Goal: Task Accomplishment & Management: Manage account settings

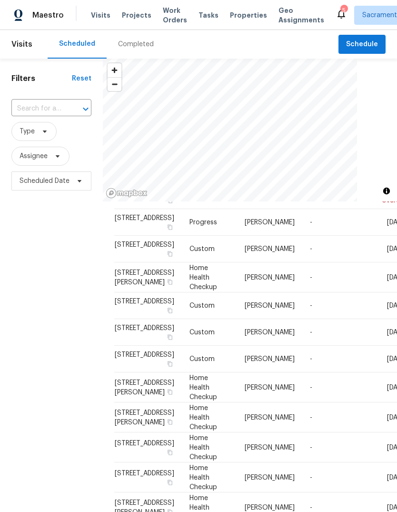
scroll to position [107, 0]
click at [0, 0] on span at bounding box center [0, 0] width 0 height 0
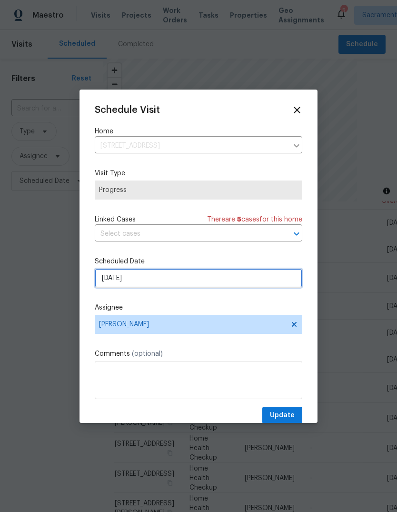
click at [263, 281] on input "[DATE]" at bounding box center [199, 278] width 208 height 19
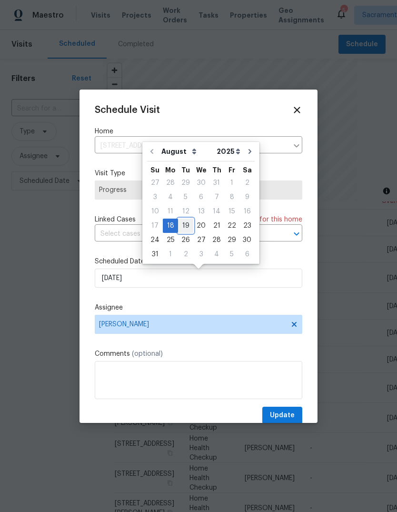
click at [184, 224] on div "19" at bounding box center [185, 225] width 15 height 13
type input "8/19/2025"
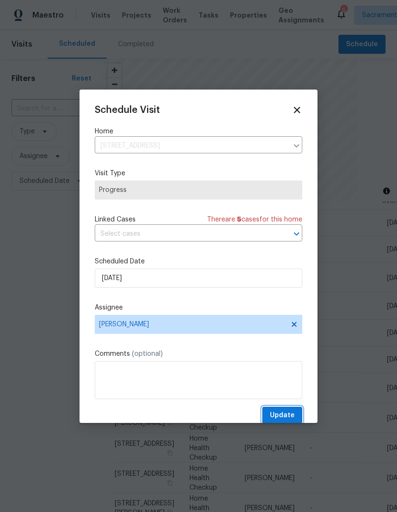
click at [282, 415] on span "Update" at bounding box center [282, 416] width 25 height 12
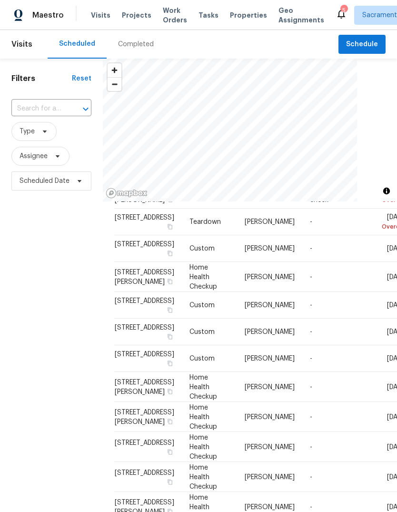
scroll to position [80, 0]
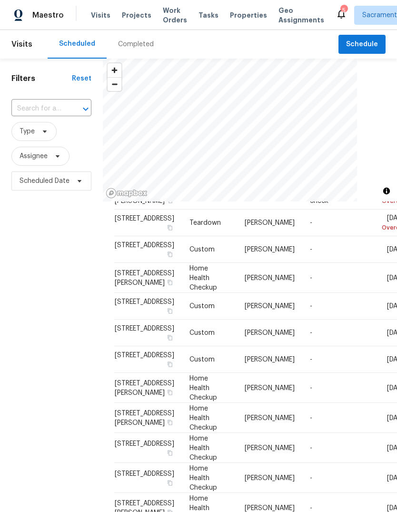
click at [0, 0] on icon at bounding box center [0, 0] width 0 height 0
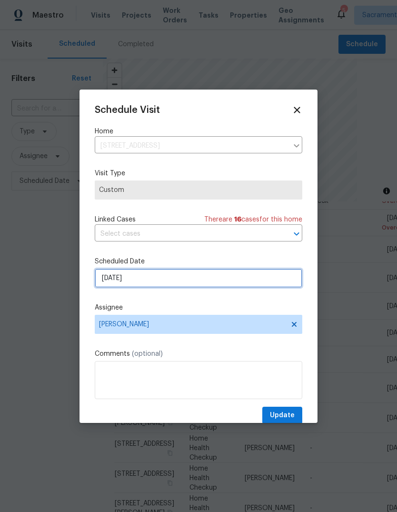
click at [233, 276] on input "[DATE]" at bounding box center [199, 278] width 208 height 19
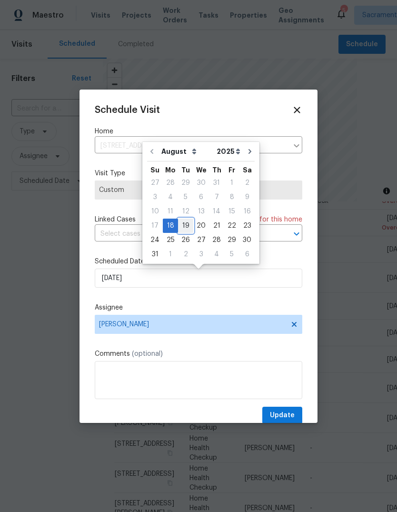
click at [183, 226] on div "19" at bounding box center [185, 225] width 15 height 13
type input "8/19/2025"
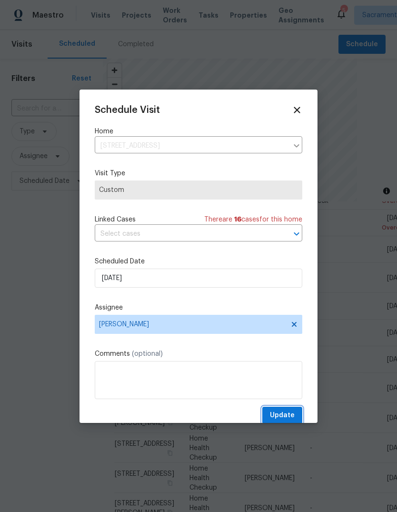
click at [289, 413] on span "Update" at bounding box center [282, 416] width 25 height 12
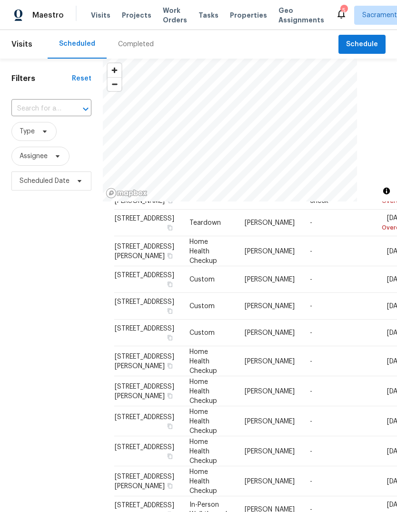
click at [0, 0] on icon at bounding box center [0, 0] width 0 height 0
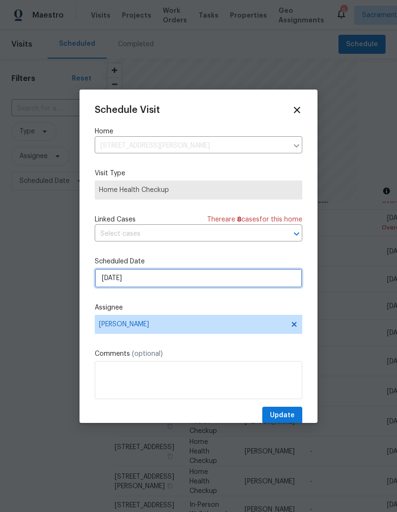
click at [198, 280] on input "[DATE]" at bounding box center [199, 278] width 208 height 19
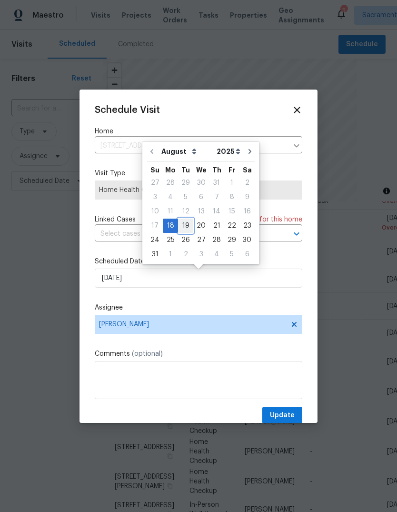
click at [183, 224] on div "19" at bounding box center [185, 225] width 15 height 13
type input "[DATE]"
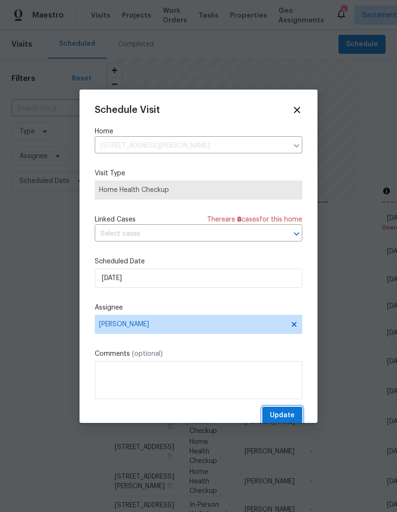
click at [290, 417] on span "Update" at bounding box center [282, 416] width 25 height 12
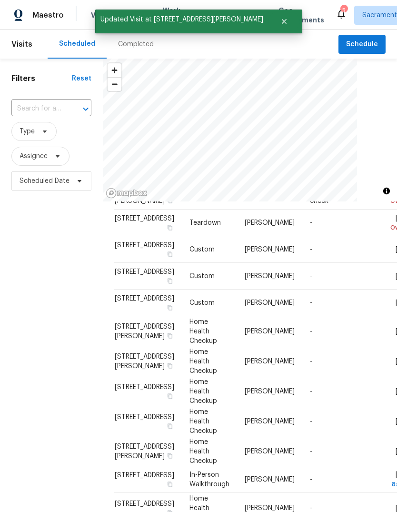
click at [0, 0] on icon at bounding box center [0, 0] width 0 height 0
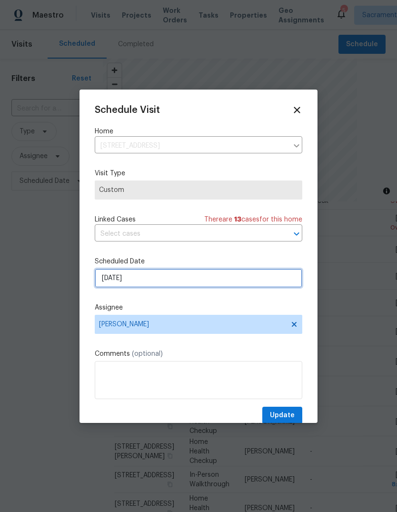
click at [218, 277] on input "[DATE]" at bounding box center [199, 278] width 208 height 19
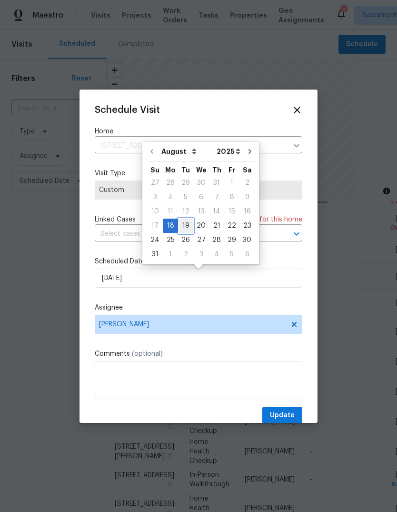
click at [182, 225] on div "19" at bounding box center [185, 225] width 15 height 13
type input "[DATE]"
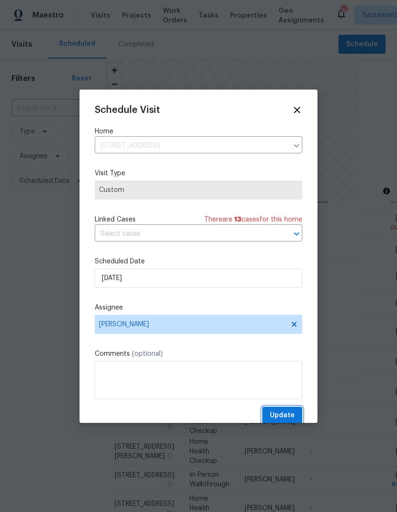
click at [290, 411] on span "Update" at bounding box center [282, 416] width 25 height 12
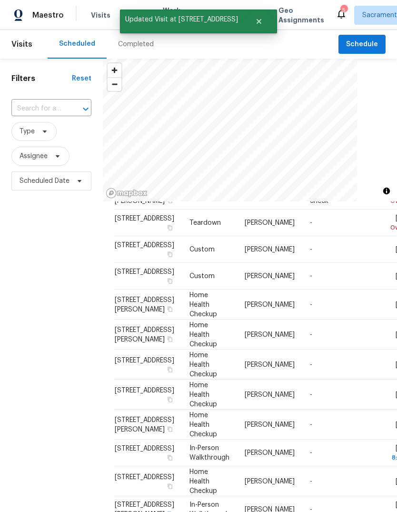
click at [0, 0] on icon at bounding box center [0, 0] width 0 height 0
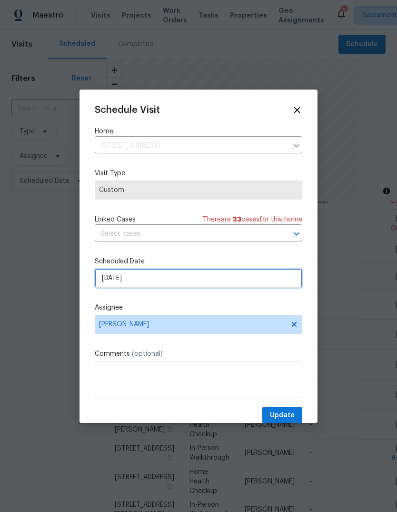
click at [221, 278] on input "[DATE]" at bounding box center [199, 278] width 208 height 19
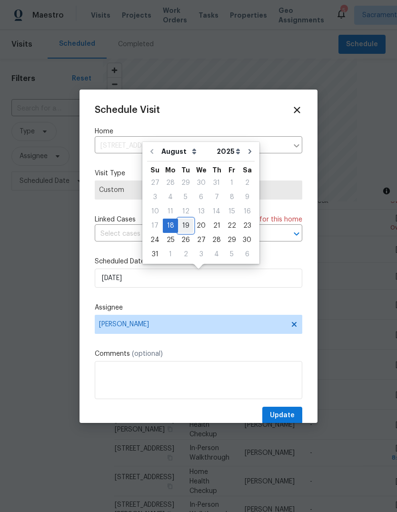
click at [180, 225] on div "19" at bounding box center [185, 225] width 15 height 13
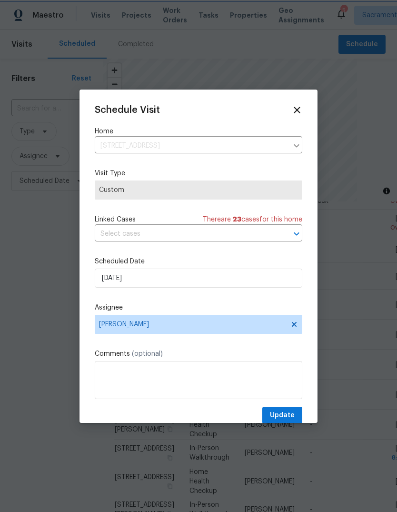
type input "[DATE]"
click at [286, 417] on span "Update" at bounding box center [282, 416] width 25 height 12
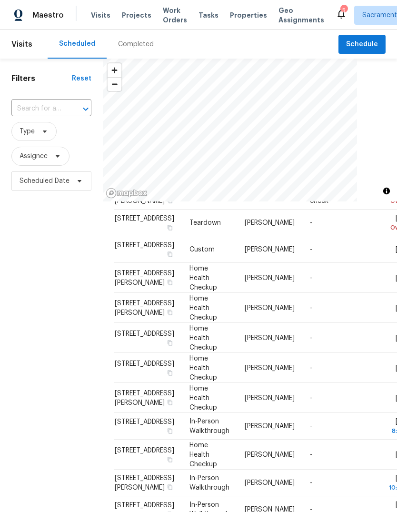
click at [0, 0] on span at bounding box center [0, 0] width 0 height 0
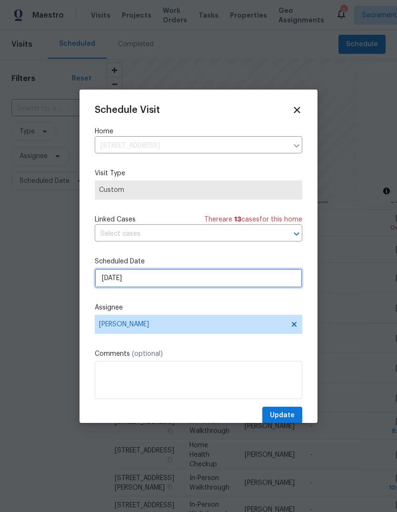
click at [203, 280] on input "[DATE]" at bounding box center [199, 278] width 208 height 19
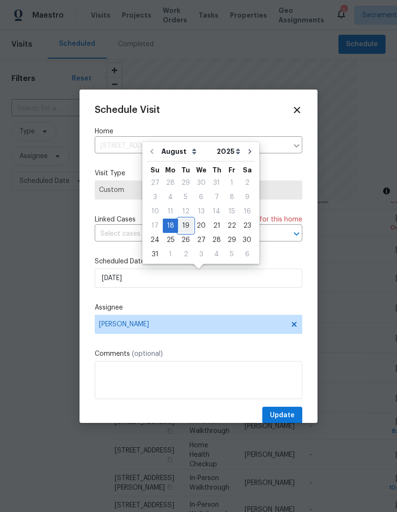
click at [186, 225] on div "19" at bounding box center [185, 225] width 15 height 13
type input "[DATE]"
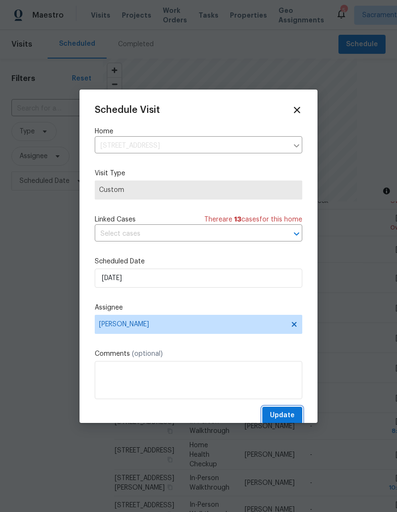
click at [287, 416] on span "Update" at bounding box center [282, 416] width 25 height 12
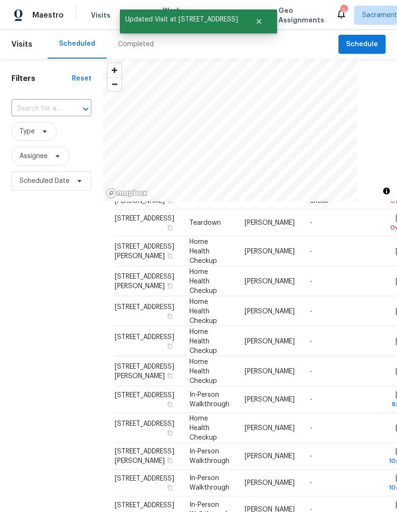
click at [0, 0] on icon at bounding box center [0, 0] width 0 height 0
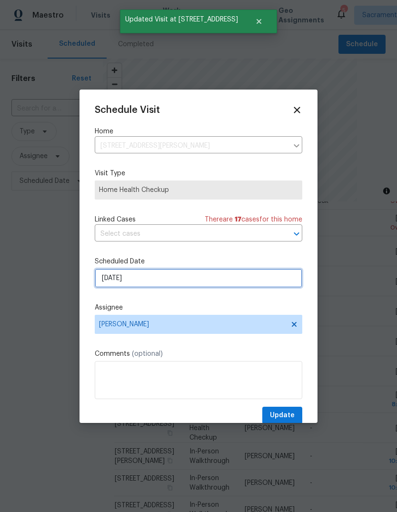
click at [206, 282] on input "[DATE]" at bounding box center [199, 278] width 208 height 19
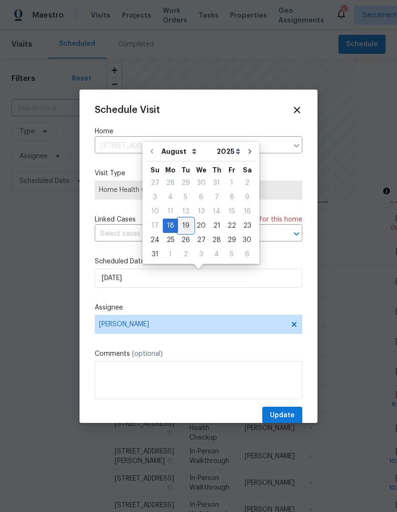
click at [183, 223] on div "19" at bounding box center [185, 225] width 15 height 13
type input "[DATE]"
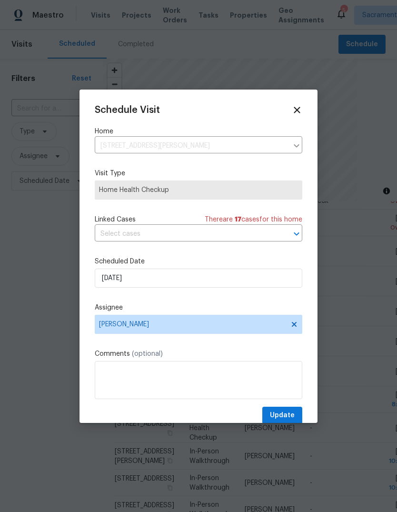
click at [286, 418] on span "Update" at bounding box center [282, 416] width 25 height 12
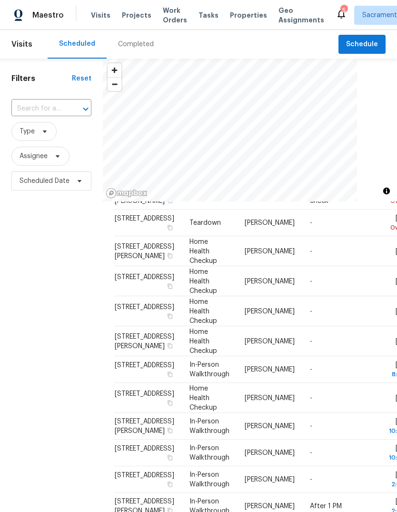
click at [0, 0] on span at bounding box center [0, 0] width 0 height 0
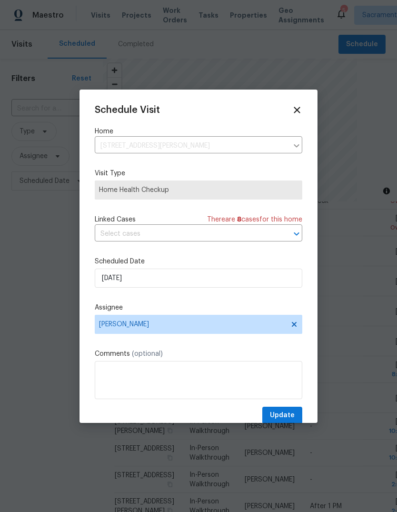
click at [15, 303] on div at bounding box center [198, 256] width 397 height 512
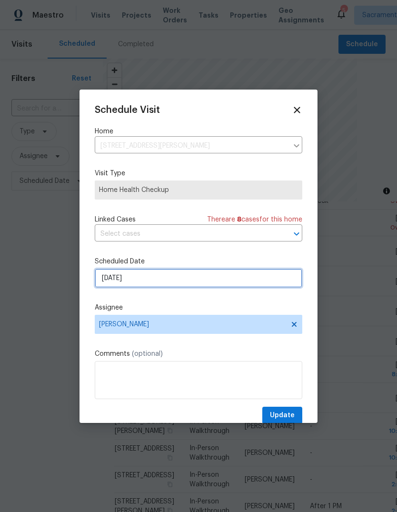
click at [211, 278] on input "[DATE]" at bounding box center [199, 278] width 208 height 19
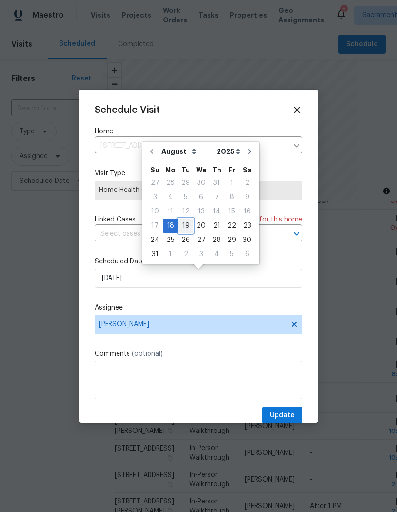
click at [183, 221] on div "19" at bounding box center [185, 225] width 15 height 13
type input "[DATE]"
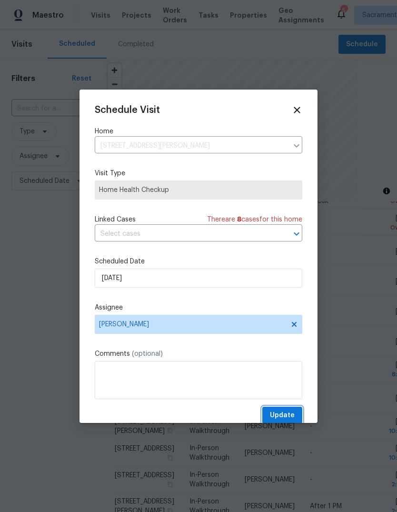
click at [282, 420] on span "Update" at bounding box center [282, 416] width 25 height 12
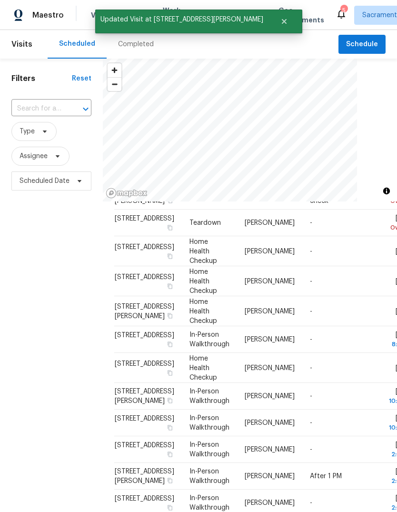
click at [0, 0] on icon at bounding box center [0, 0] width 0 height 0
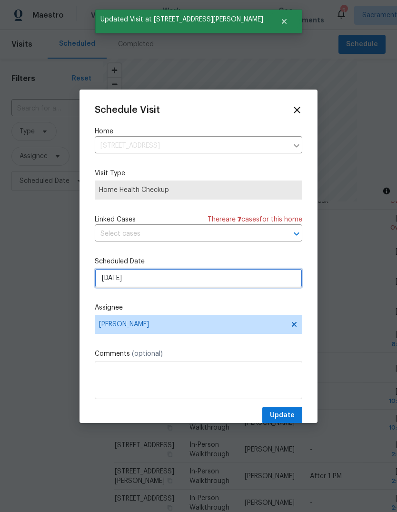
click at [208, 277] on input "[DATE]" at bounding box center [199, 278] width 208 height 19
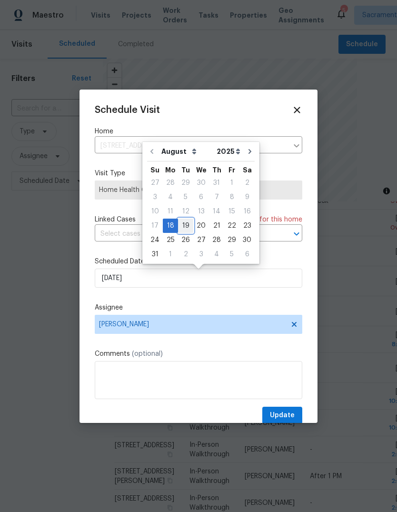
click at [184, 222] on div "19" at bounding box center [185, 225] width 15 height 13
type input "[DATE]"
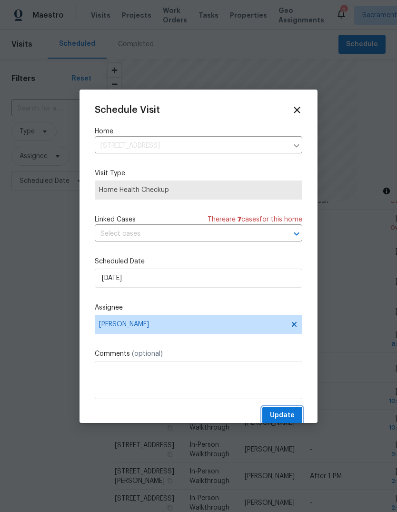
click at [290, 414] on span "Update" at bounding box center [282, 416] width 25 height 12
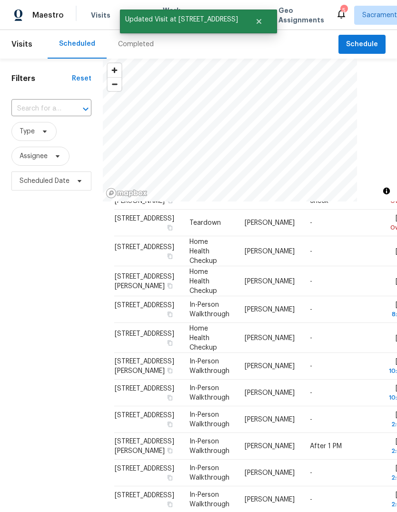
click at [0, 0] on icon at bounding box center [0, 0] width 0 height 0
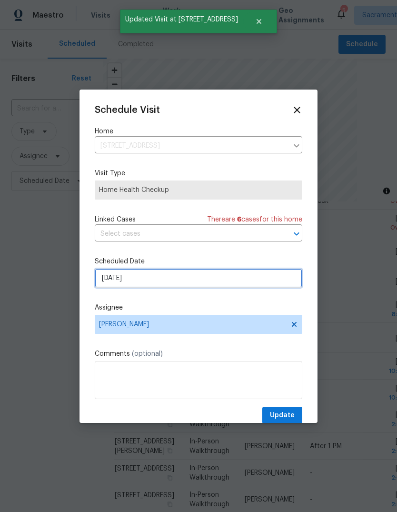
click at [221, 277] on input "[DATE]" at bounding box center [199, 278] width 208 height 19
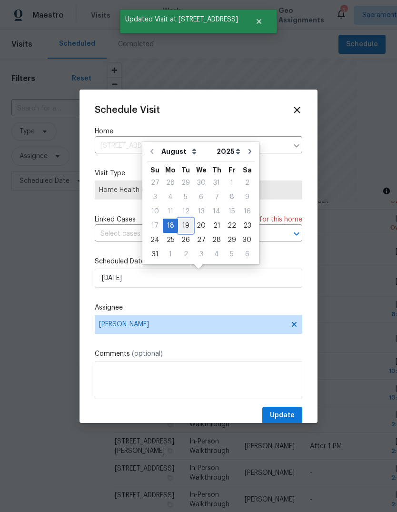
click at [183, 227] on div "19" at bounding box center [185, 225] width 15 height 13
type input "[DATE]"
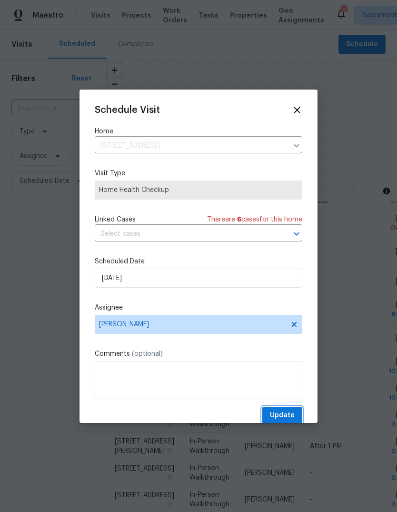
click at [286, 416] on span "Update" at bounding box center [282, 416] width 25 height 12
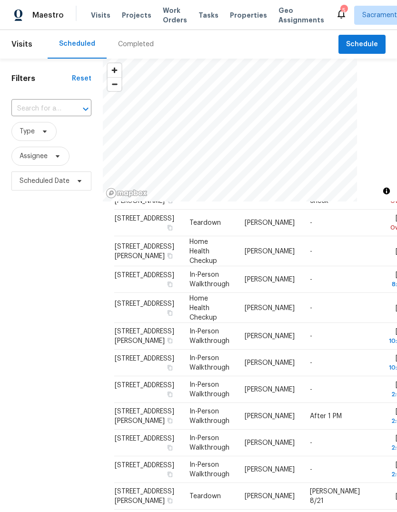
click at [0, 0] on icon at bounding box center [0, 0] width 0 height 0
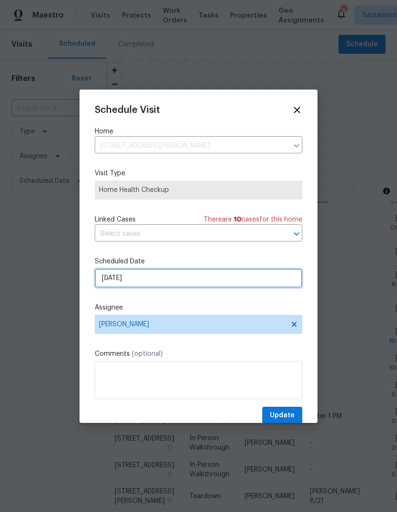
click at [187, 277] on input "[DATE]" at bounding box center [199, 278] width 208 height 19
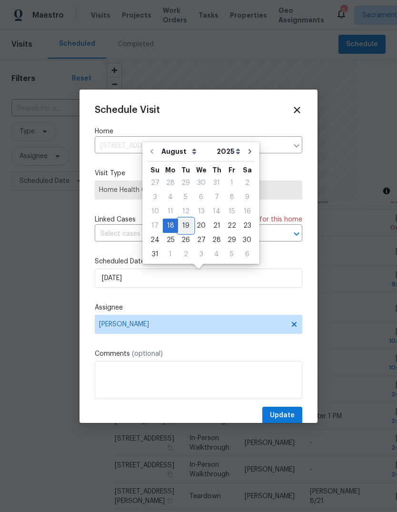
click at [186, 223] on div "19" at bounding box center [185, 225] width 15 height 13
type input "[DATE]"
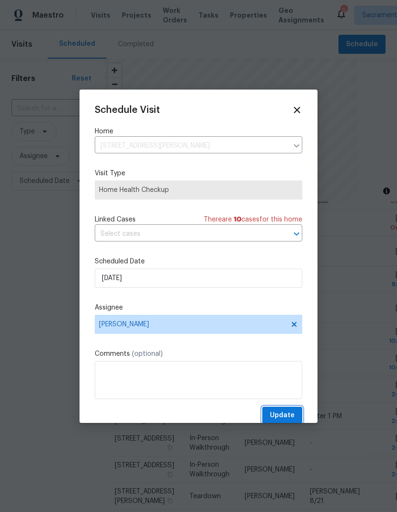
click at [289, 411] on button "Update" at bounding box center [282, 416] width 40 height 18
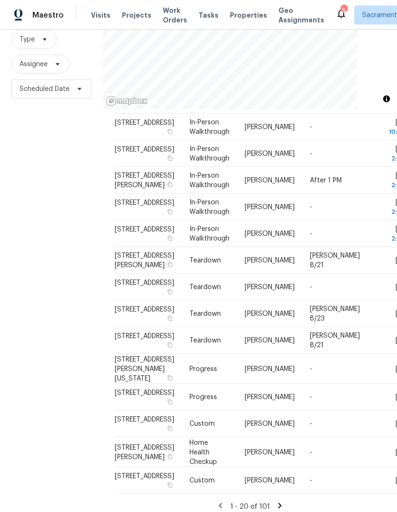
scroll to position [36, 0]
click at [278, 503] on icon at bounding box center [279, 505] width 3 height 5
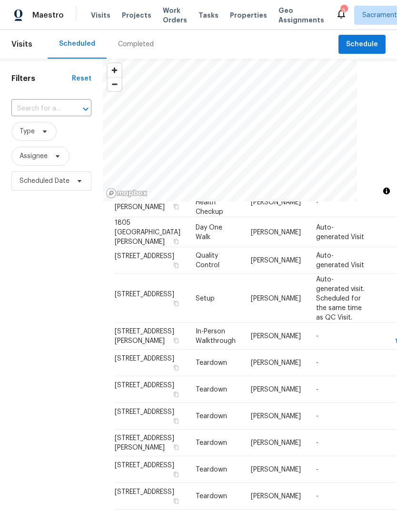
scroll to position [221, 0]
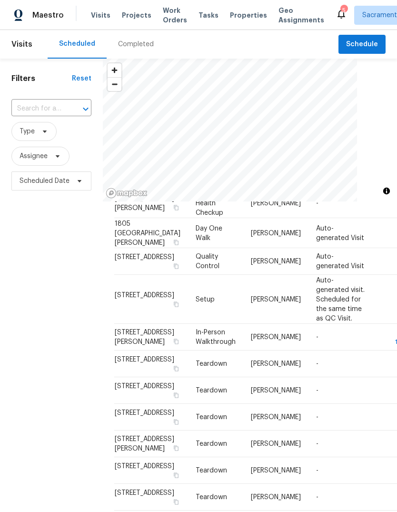
click at [0, 0] on icon at bounding box center [0, 0] width 0 height 0
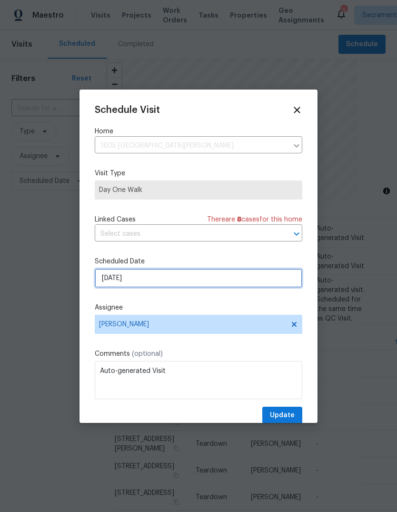
click at [188, 276] on input "[DATE]" at bounding box center [199, 278] width 208 height 19
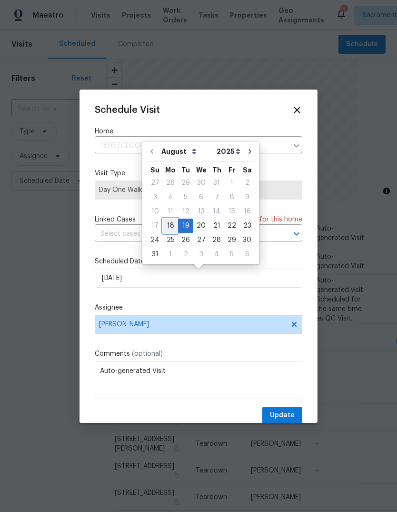
click at [168, 225] on div "18" at bounding box center [170, 225] width 15 height 13
type input "[DATE]"
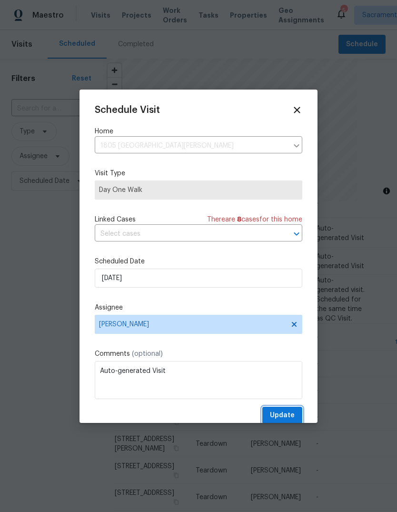
click at [289, 417] on span "Update" at bounding box center [282, 416] width 25 height 12
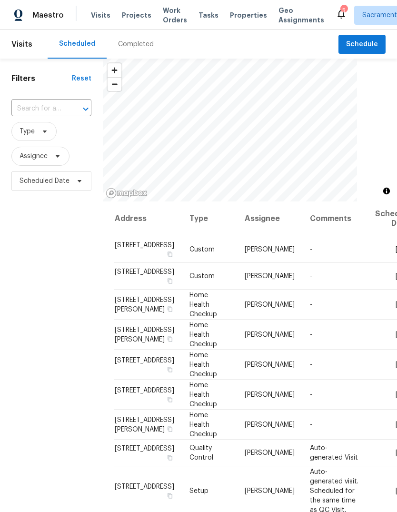
scroll to position [0, 0]
click at [336, 9] on icon at bounding box center [341, 13] width 11 height 11
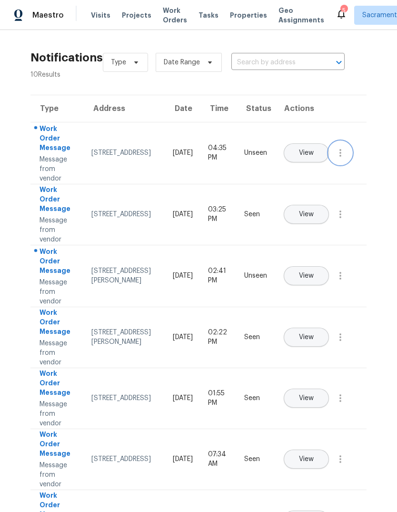
click at [342, 159] on icon "button" at bounding box center [340, 152] width 11 height 11
click at [310, 166] on div "Mark Seen" at bounding box center [286, 165] width 74 height 10
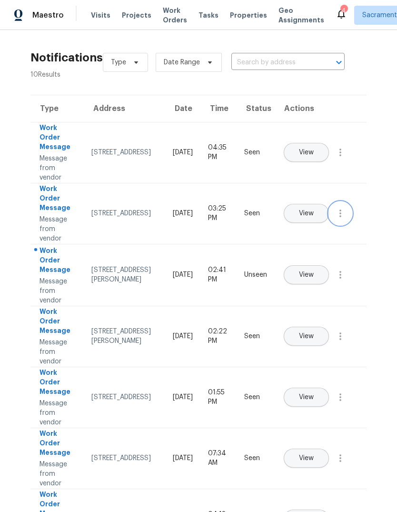
click at [343, 219] on icon "button" at bounding box center [340, 213] width 11 height 11
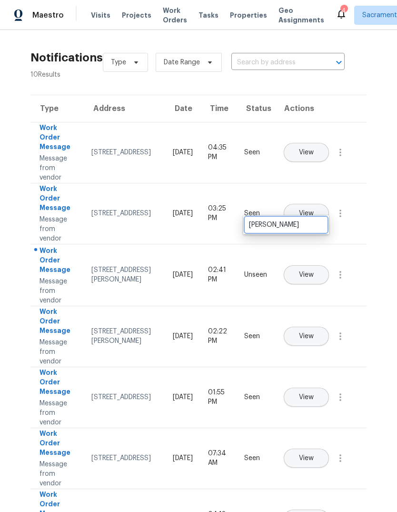
click at [310, 225] on div "Mark Unseen" at bounding box center [286, 225] width 74 height 10
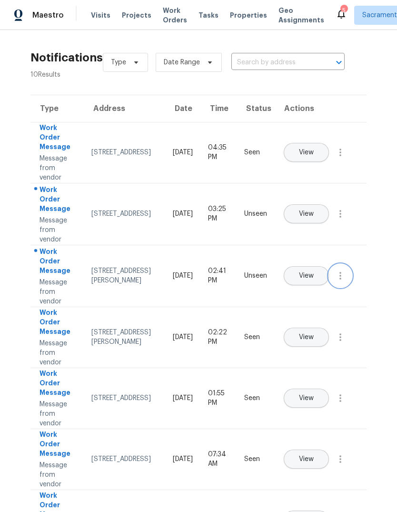
click at [339, 287] on button "button" at bounding box center [340, 275] width 23 height 23
click at [313, 288] on div "Mark Seen" at bounding box center [286, 287] width 74 height 10
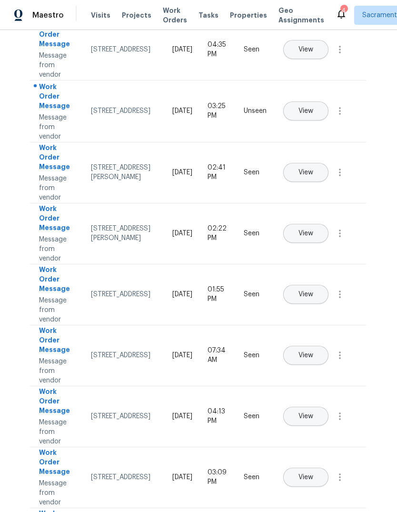
scroll to position [106, 0]
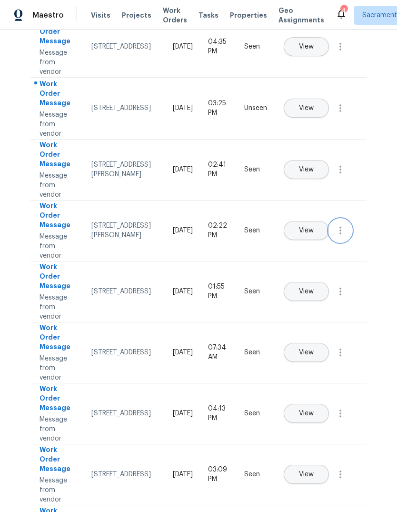
click at [340, 234] on icon "button" at bounding box center [341, 231] width 2 height 8
click at [304, 241] on div "Mark Unseen" at bounding box center [286, 242] width 74 height 10
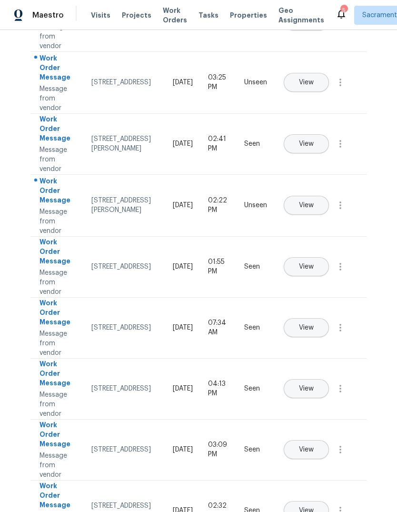
scroll to position [137, 0]
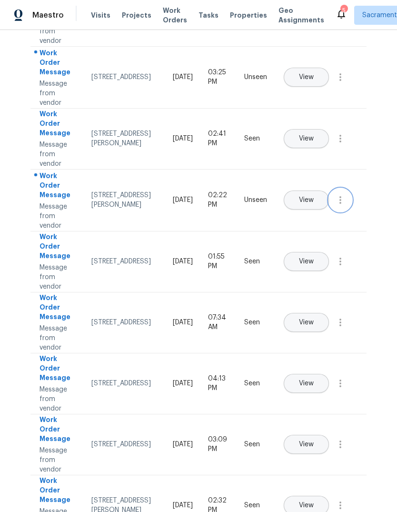
click at [340, 206] on icon "button" at bounding box center [340, 199] width 11 height 11
click at [317, 216] on div "Mark Seen" at bounding box center [286, 212] width 74 height 10
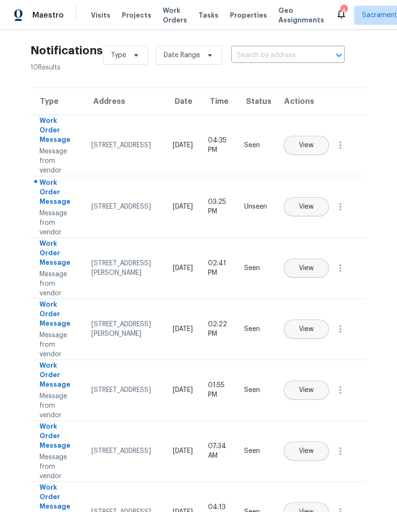
scroll to position [5, 0]
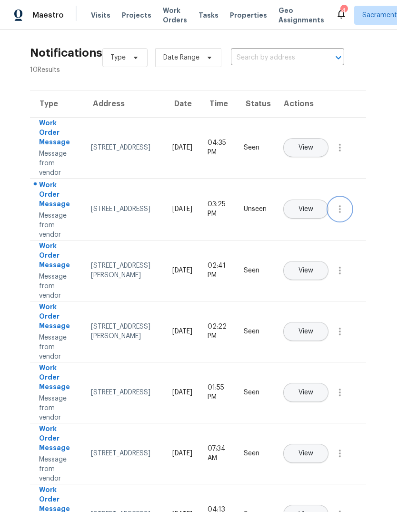
click at [341, 215] on icon "button" at bounding box center [339, 208] width 11 height 11
click at [311, 218] on div "Mark Seen" at bounding box center [286, 221] width 74 height 10
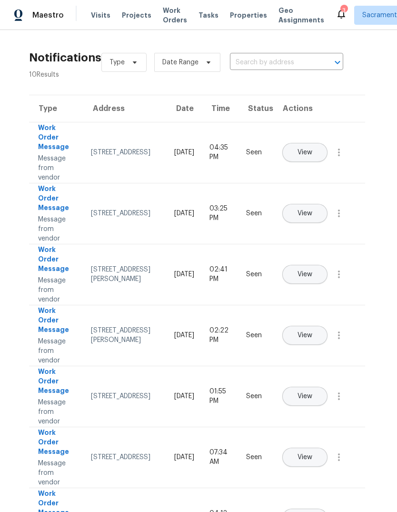
scroll to position [0, 1]
click at [91, 16] on span "Visits" at bounding box center [101, 15] width 20 height 10
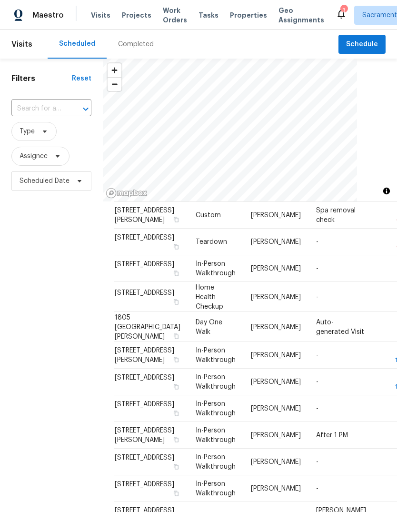
scroll to position [60, 0]
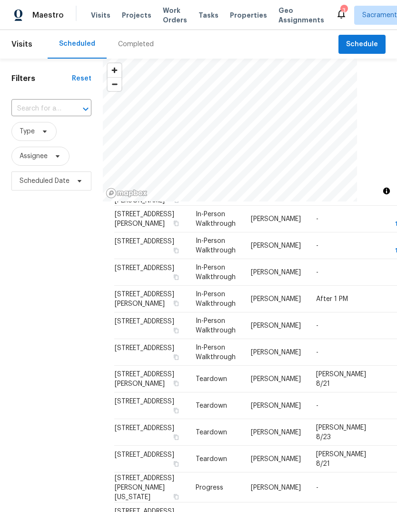
scroll to position [346, 0]
click at [49, 103] on input "text" at bounding box center [37, 108] width 53 height 15
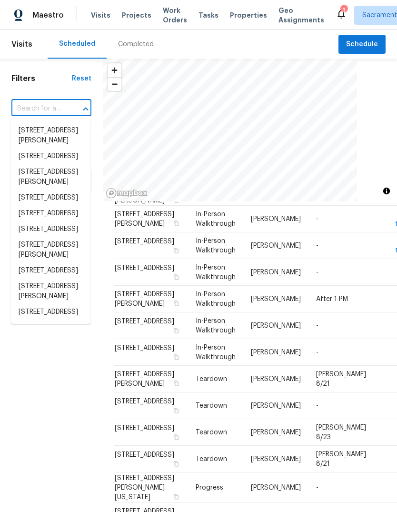
click at [53, 103] on input "text" at bounding box center [37, 108] width 53 height 15
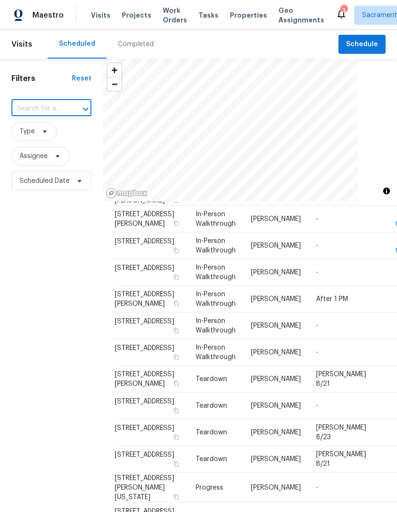
paste input "[STREET_ADDRESS]"
type input "[STREET_ADDRESS]"
click at [30, 139] on li "[STREET_ADDRESS]" at bounding box center [51, 131] width 80 height 16
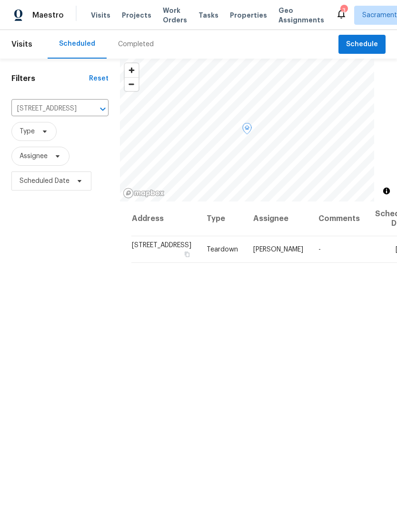
click at [0, 0] on span at bounding box center [0, 0] width 0 height 0
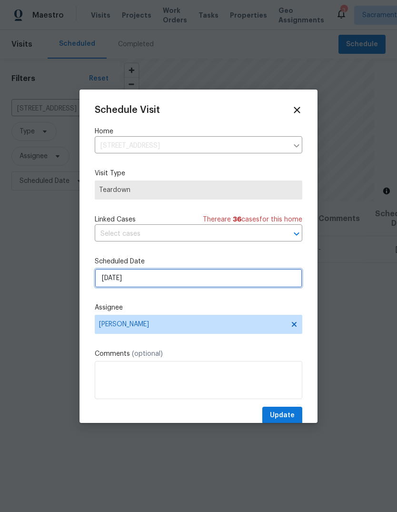
click at [195, 283] on input "[DATE]" at bounding box center [199, 278] width 208 height 19
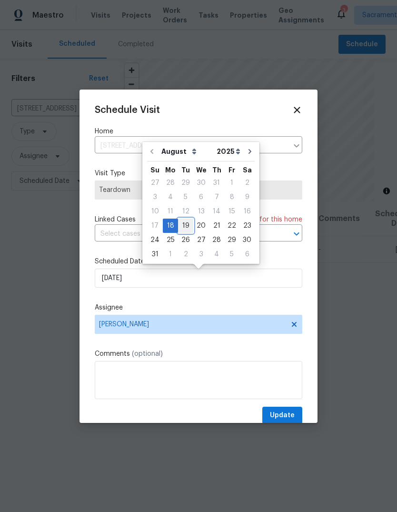
click at [180, 224] on div "19" at bounding box center [185, 225] width 15 height 13
type input "[DATE]"
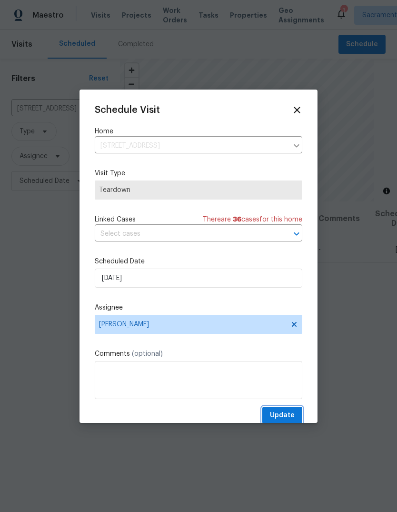
click at [292, 416] on span "Update" at bounding box center [282, 416] width 25 height 12
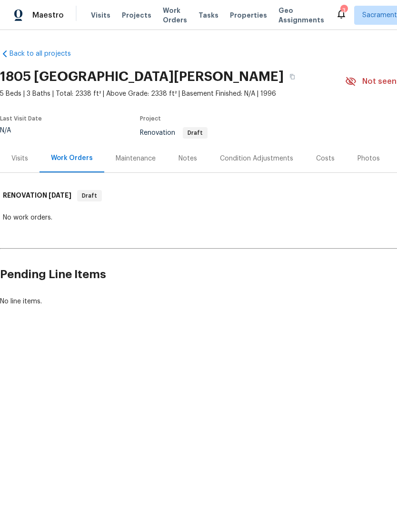
click at [273, 161] on div "Condition Adjustments" at bounding box center [256, 159] width 73 height 10
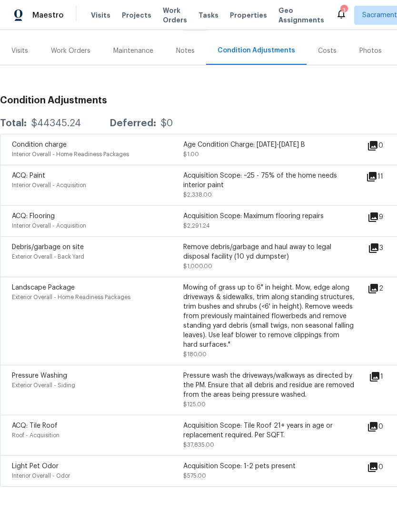
scroll to position [108, 0]
click at [378, 288] on icon at bounding box center [374, 289] width 10 height 10
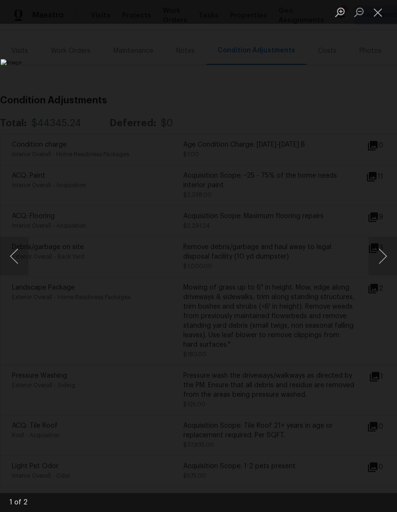
click at [377, 10] on button "Close lightbox" at bounding box center [378, 12] width 19 height 17
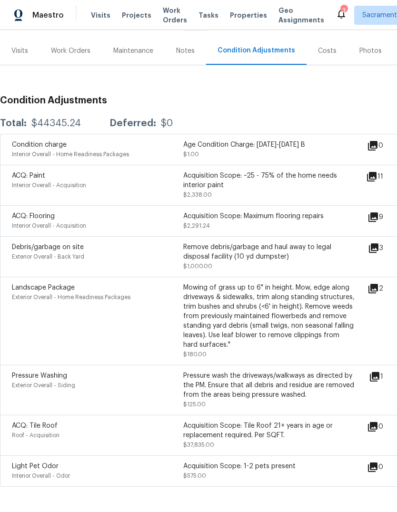
click at [332, 185] on div "Acquisition Scope: ~25 - 75% of the home needs interior paint" at bounding box center [268, 180] width 171 height 19
click at [382, 172] on div "11" at bounding box center [390, 176] width 48 height 11
click at [304, 185] on div "Acquisition Scope: ~25 - 75% of the home needs interior paint" at bounding box center [268, 180] width 171 height 19
click at [290, 178] on div "Acquisition Scope: ~25 - 75% of the home needs interior paint" at bounding box center [268, 180] width 171 height 19
click at [210, 186] on div "Acquisition Scope: ~25 - 75% of the home needs interior paint" at bounding box center [268, 180] width 171 height 19
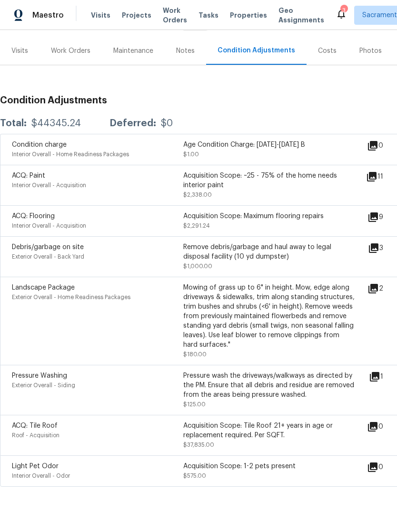
click at [39, 185] on span "Interior Overall - Acquisition" at bounding box center [49, 185] width 74 height 6
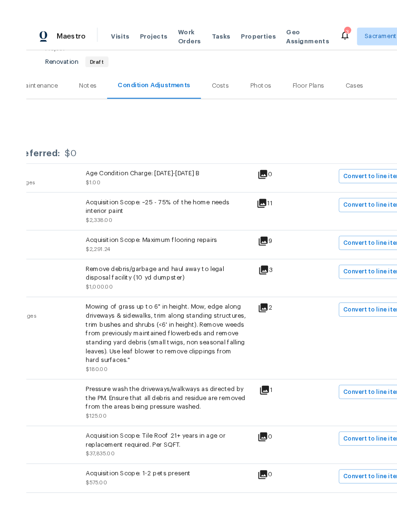
scroll to position [1, 0]
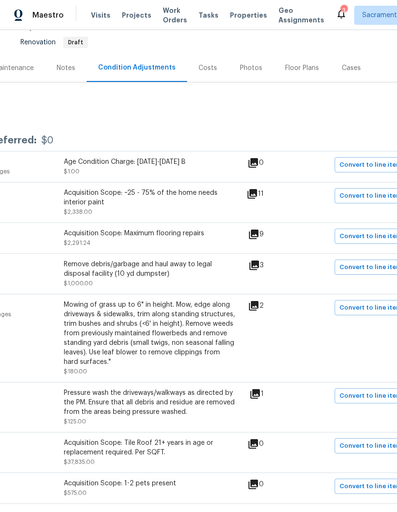
click at [262, 184] on div "ACQ: Paint Interior Overall - Acquisition Acquisition Scope: ~25 - 75% of the h…" at bounding box center [149, 202] width 538 height 40
click at [257, 194] on icon at bounding box center [253, 194] width 10 height 10
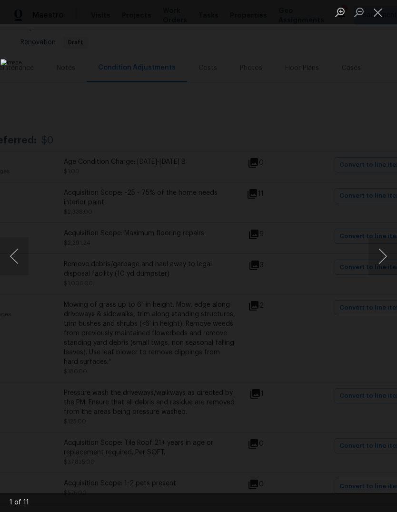
click at [380, 264] on button "Next image" at bounding box center [383, 256] width 29 height 38
click at [375, 10] on button "Close lightbox" at bounding box center [378, 12] width 19 height 17
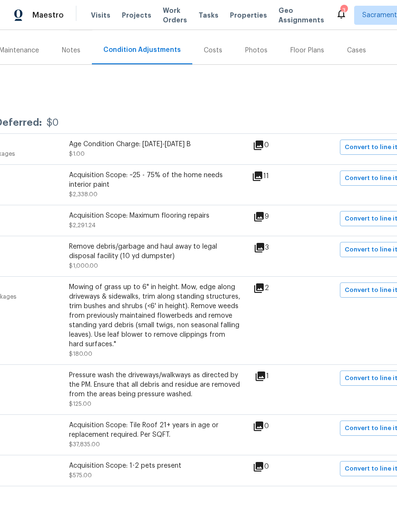
scroll to position [108, 114]
click at [264, 215] on icon at bounding box center [259, 217] width 10 height 10
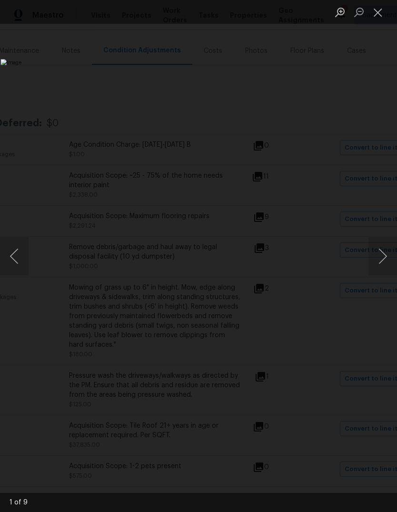
click at [384, 259] on button "Next image" at bounding box center [383, 256] width 29 height 38
click at [375, 260] on button "Next image" at bounding box center [383, 256] width 29 height 38
click at [374, 260] on button "Next image" at bounding box center [383, 256] width 29 height 38
click at [370, 14] on button "Close lightbox" at bounding box center [378, 12] width 19 height 17
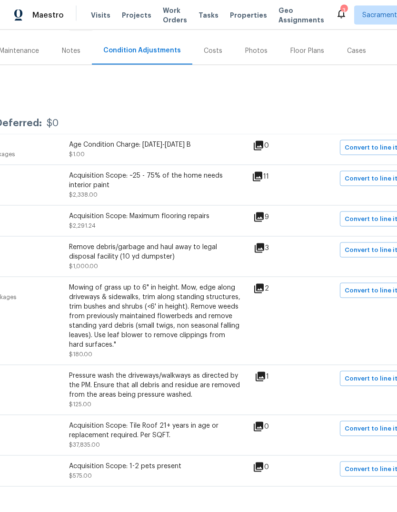
scroll to position [36, 0]
click at [264, 243] on icon at bounding box center [260, 248] width 10 height 10
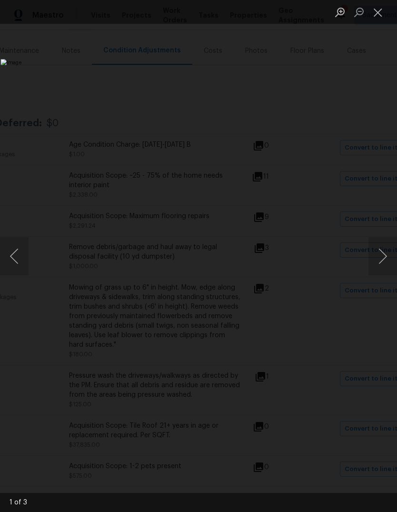
click at [375, 13] on button "Close lightbox" at bounding box center [378, 12] width 19 height 17
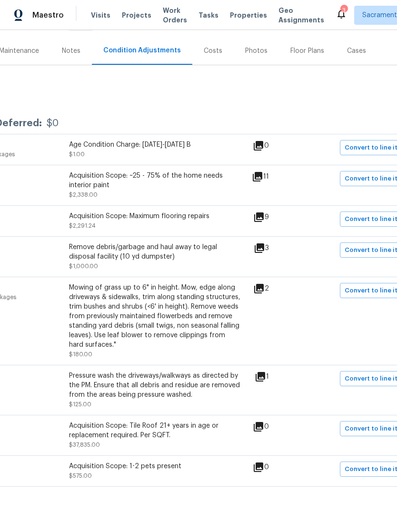
click at [265, 283] on icon at bounding box center [258, 288] width 11 height 11
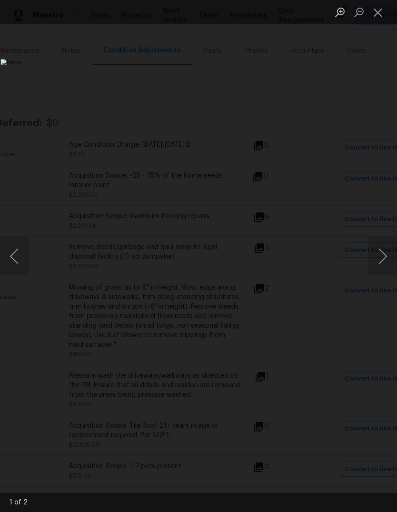
click at [380, 254] on button "Next image" at bounding box center [383, 256] width 29 height 38
click at [12, 254] on button "Previous image" at bounding box center [14, 256] width 29 height 38
click at [381, 5] on button "Close lightbox" at bounding box center [378, 12] width 19 height 17
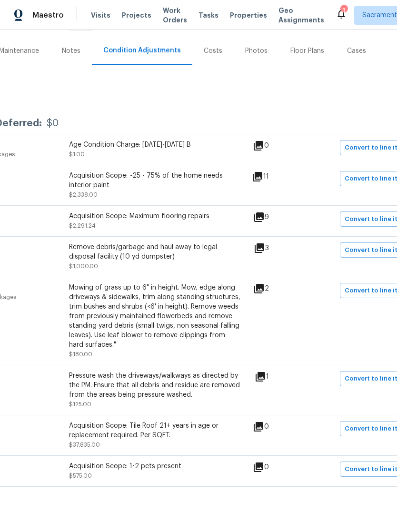
click at [265, 372] on icon at bounding box center [261, 377] width 10 height 10
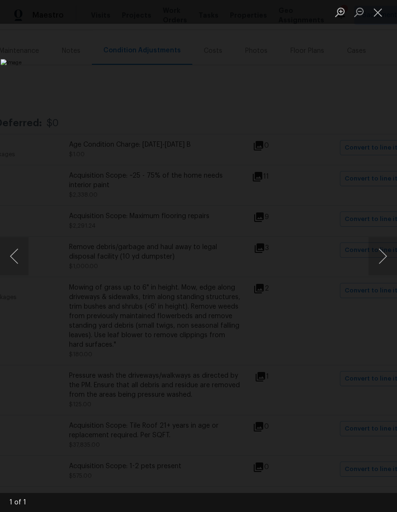
click at [380, 12] on button "Close lightbox" at bounding box center [378, 12] width 19 height 17
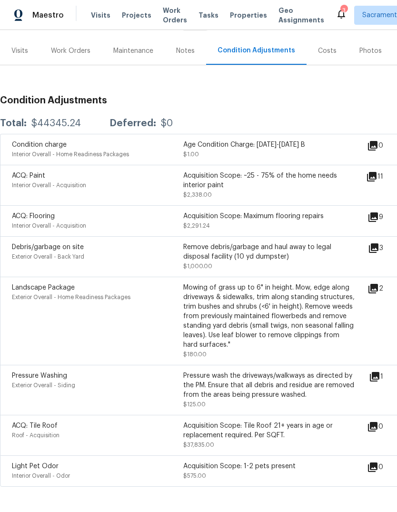
scroll to position [108, 0]
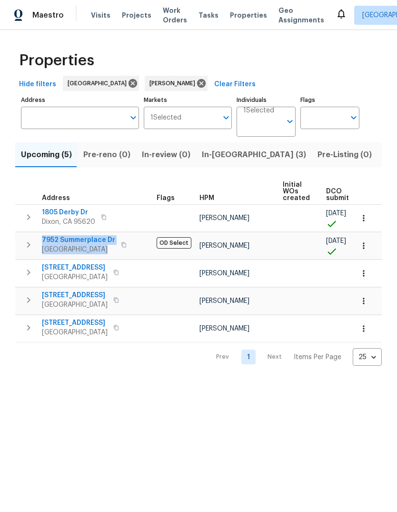
click at [98, 8] on div "Visits Projects Work Orders Tasks Properties Geo Assignments" at bounding box center [213, 15] width 245 height 19
click at [101, 13] on span "Visits" at bounding box center [101, 15] width 20 height 10
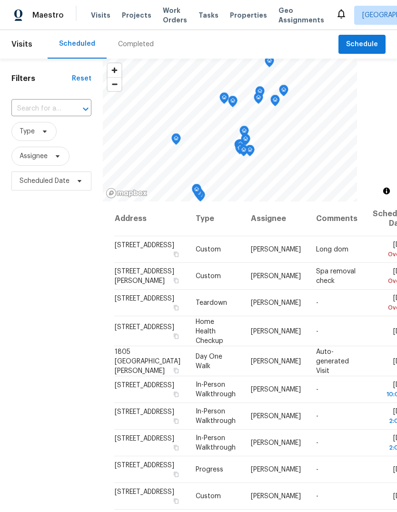
click at [60, 109] on input "text" at bounding box center [37, 108] width 53 height 15
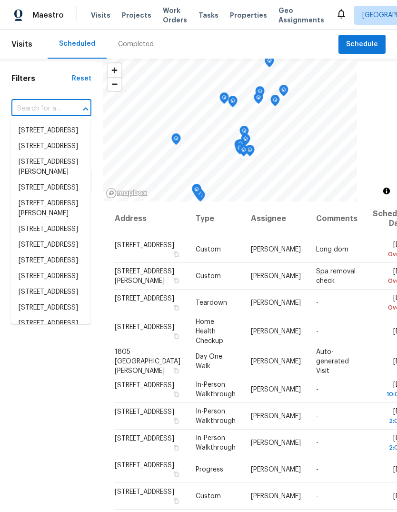
click at [58, 103] on input "text" at bounding box center [37, 108] width 53 height 15
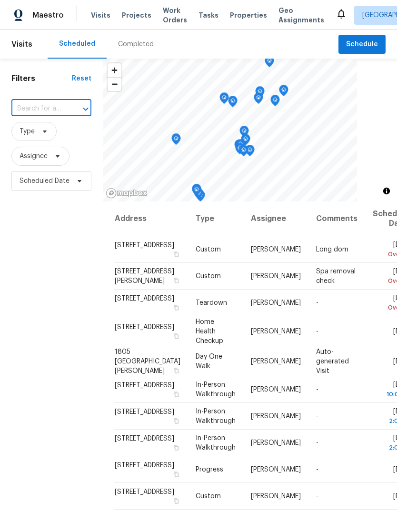
paste input "[STREET_ADDRESS]"
type input "[STREET_ADDRESS]"
click at [28, 139] on li "[STREET_ADDRESS]" at bounding box center [51, 131] width 80 height 16
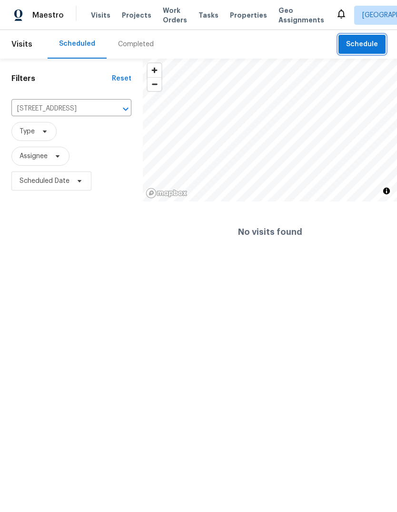
click at [370, 41] on span "Schedule" at bounding box center [362, 45] width 32 height 12
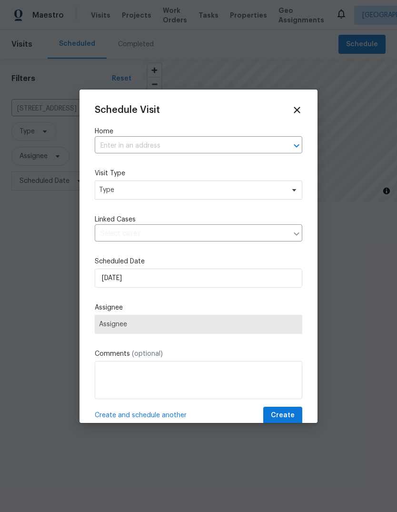
click at [212, 146] on input "text" at bounding box center [185, 146] width 181 height 15
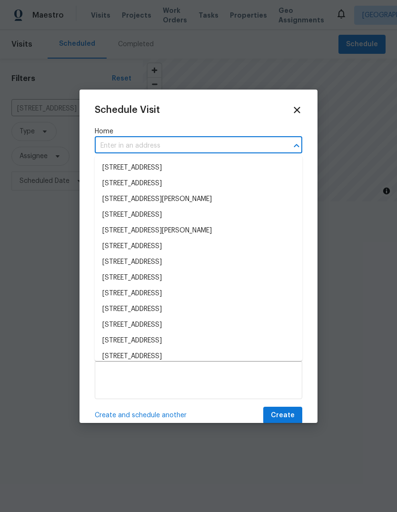
click at [216, 143] on input "text" at bounding box center [185, 146] width 181 height 15
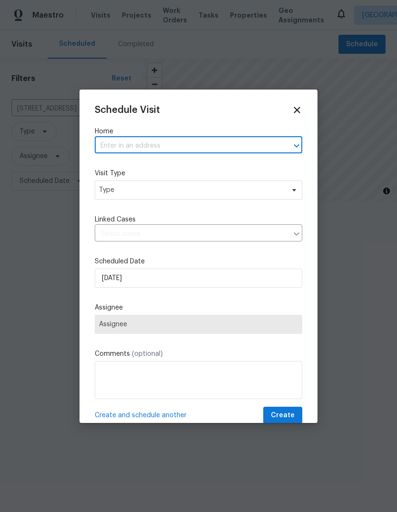
paste input "[STREET_ADDRESS]"
type input "[STREET_ADDRESS]"
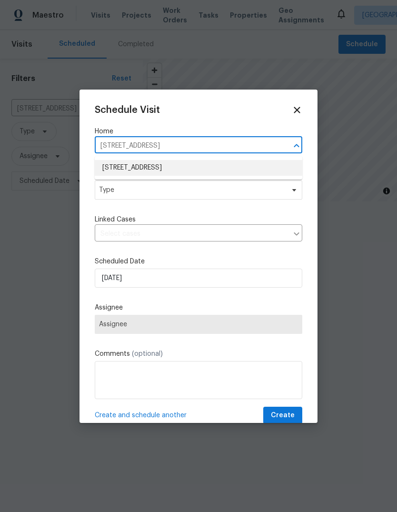
click at [231, 168] on li "7952 Summerplace Dr, Citrus Heights, CA 95621" at bounding box center [199, 168] width 208 height 16
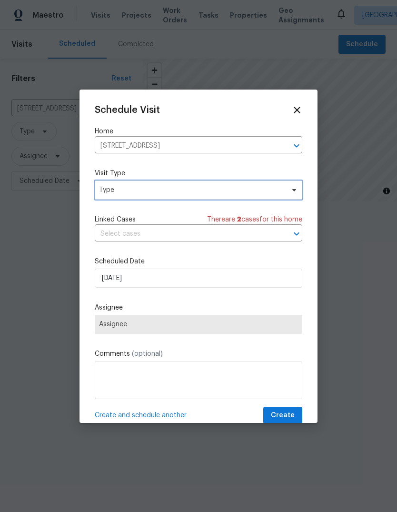
click at [293, 193] on icon at bounding box center [294, 190] width 8 height 8
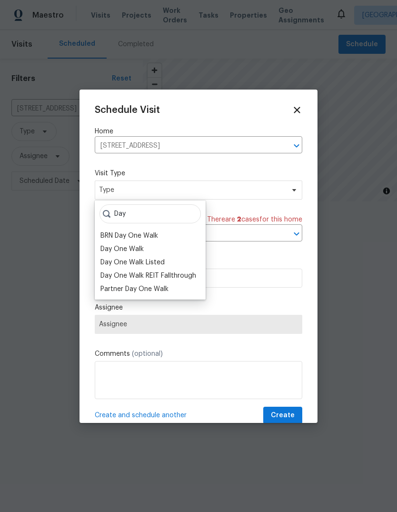
type input "Day"
click at [143, 245] on div "Day One Walk" at bounding box center [121, 249] width 43 height 10
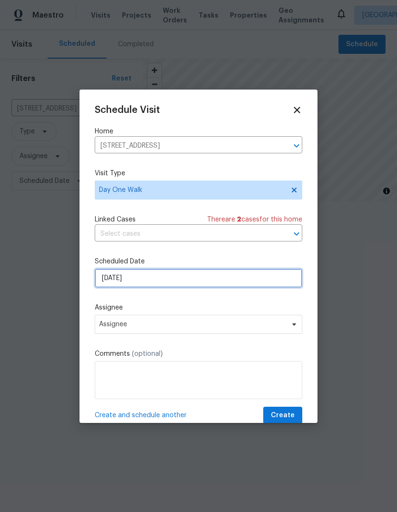
click at [276, 279] on input "[DATE]" at bounding box center [199, 278] width 208 height 19
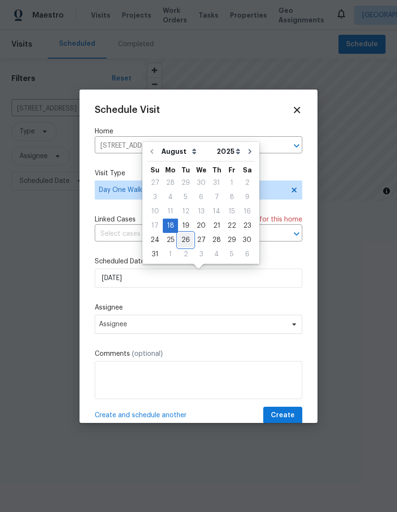
click at [185, 236] on div "26" at bounding box center [185, 239] width 15 height 13
type input "8/26/2025"
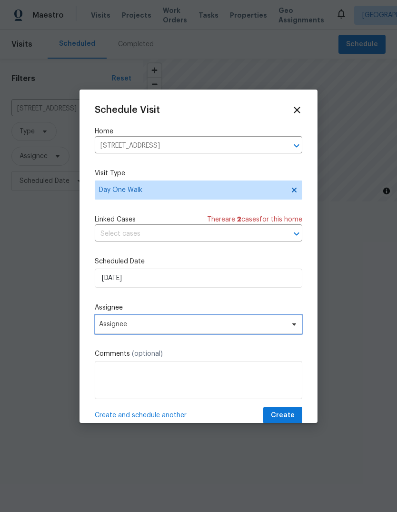
click at [290, 324] on span at bounding box center [293, 324] width 10 height 8
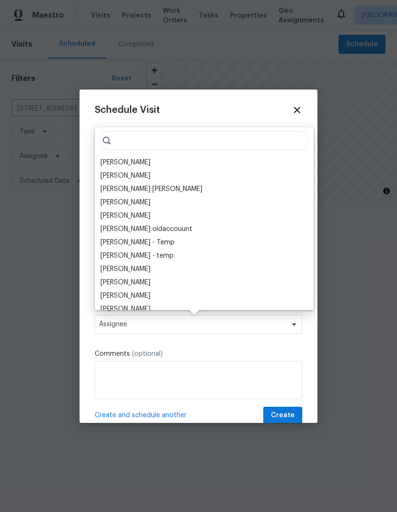
click at [164, 164] on div "[PERSON_NAME]" at bounding box center [204, 162] width 213 height 13
click at [107, 162] on div "[PERSON_NAME]" at bounding box center [125, 163] width 50 height 10
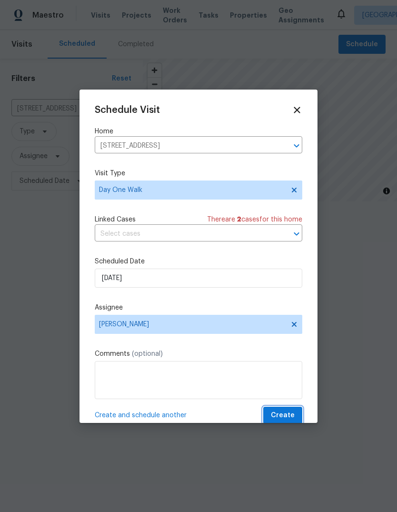
click at [290, 418] on span "Create" at bounding box center [283, 416] width 24 height 12
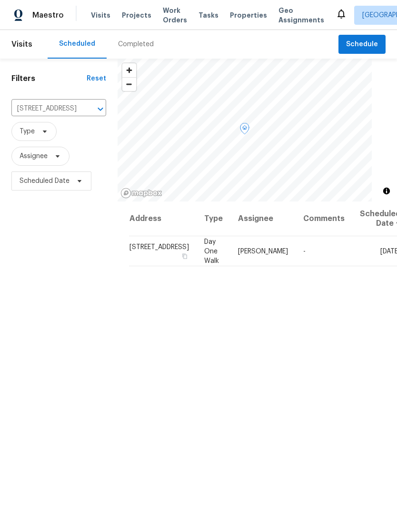
click at [130, 250] on span "7952 Summerplace Dr, Citrus Heights, CA 95621" at bounding box center [160, 246] width 60 height 7
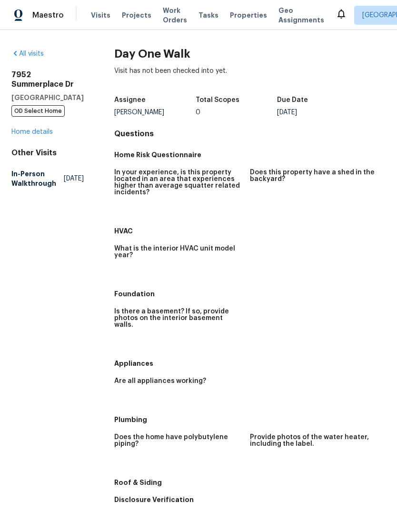
click at [42, 135] on link "Home details" at bounding box center [31, 132] width 41 height 7
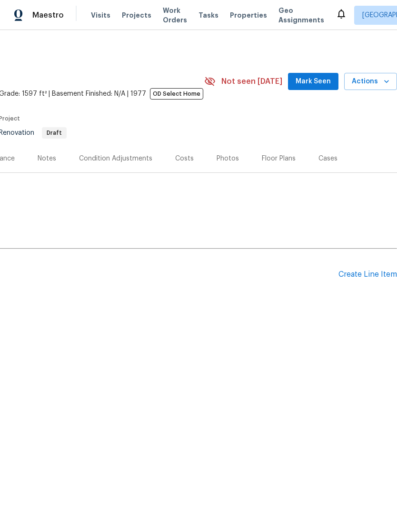
scroll to position [0, 141]
click at [360, 277] on div "Create Line Item" at bounding box center [368, 274] width 59 height 9
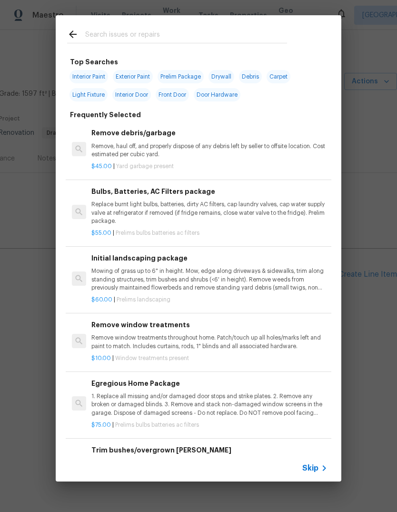
click at [105, 30] on input "text" at bounding box center [186, 36] width 202 height 14
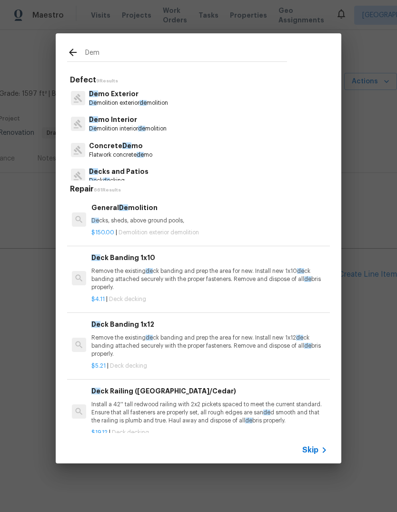
type input "Demo"
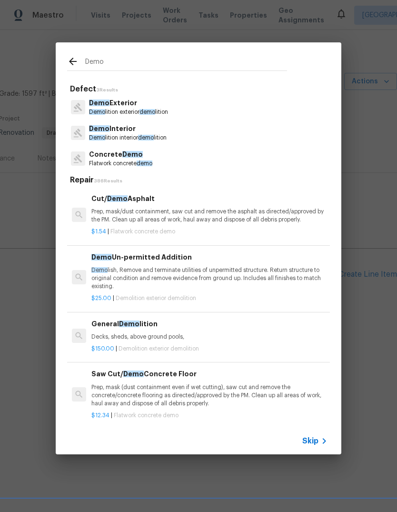
click at [166, 133] on p "Demo Interior" at bounding box center [128, 129] width 78 height 10
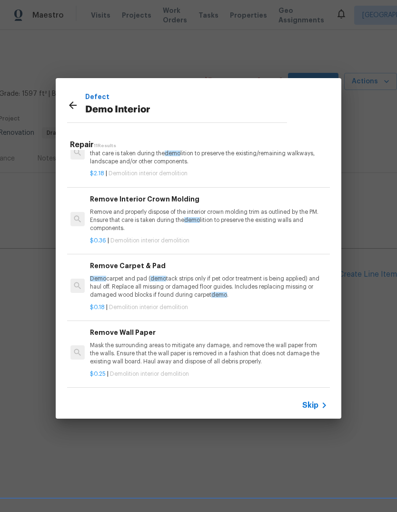
scroll to position [347, 1]
click at [213, 280] on p "Demo carpet and pad ( demo tack strips only if pet odor treatment is being appl…" at bounding box center [208, 287] width 236 height 24
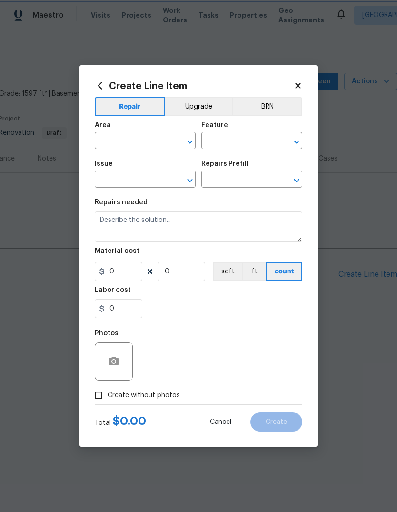
type input "Demolition"
type input "Demo Interior"
type input "Remove Carpet & Pad $0.18"
type textarea "Demo carpet and pad (demo tack strips only if pet odor treatment is being appli…"
type input "0.18"
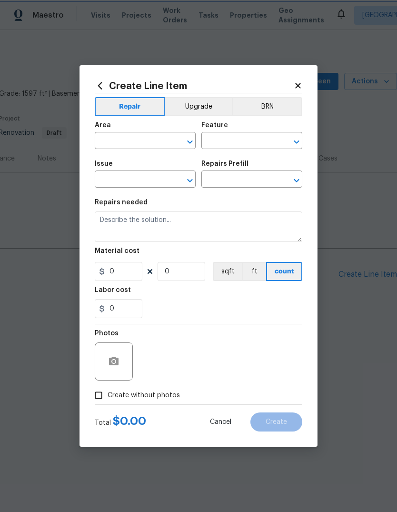
type input "1"
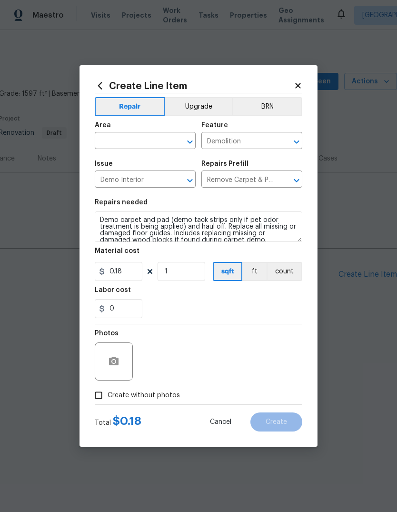
click at [160, 138] on input "text" at bounding box center [132, 141] width 74 height 15
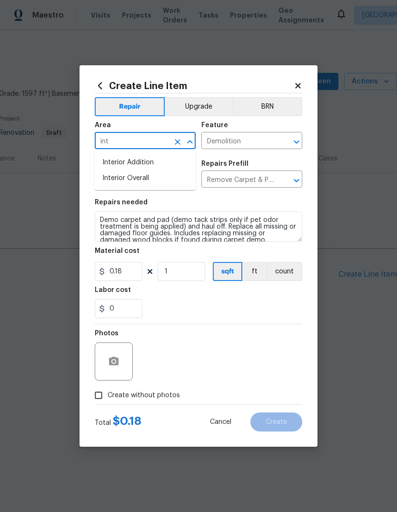
click at [147, 178] on li "Interior Overall" at bounding box center [145, 178] width 101 height 16
type input "Interior Overall"
click at [186, 273] on input "1" at bounding box center [182, 271] width 48 height 19
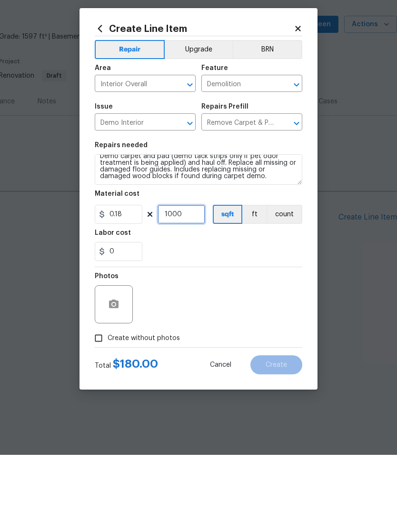
scroll to position [7, 0]
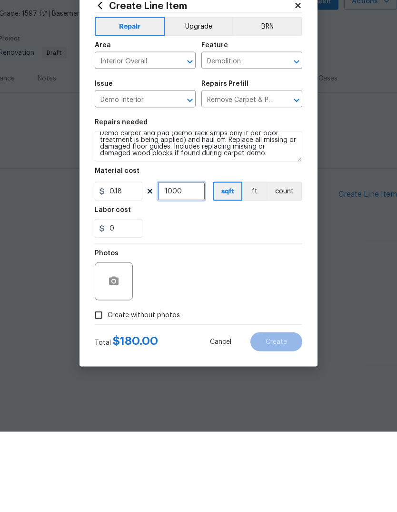
type input "1000"
click at [130, 262] on input "0.18" at bounding box center [119, 271] width 48 height 19
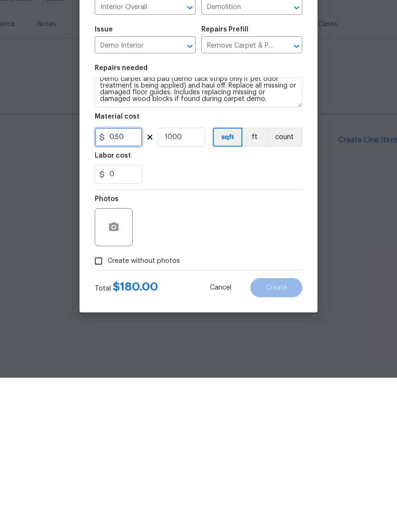
type input "0.50"
click at [101, 386] on input "Create without photos" at bounding box center [99, 395] width 18 height 18
checkbox input "true"
type input "0.5"
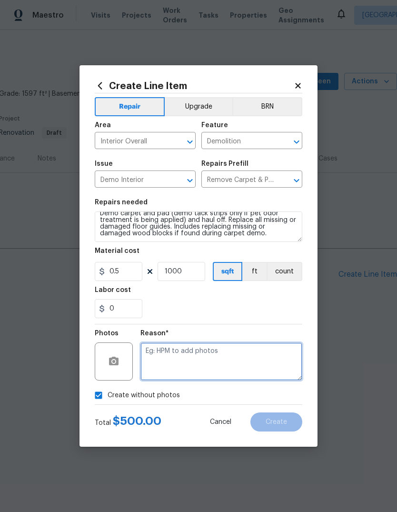
click at [173, 360] on textarea at bounding box center [221, 361] width 162 height 38
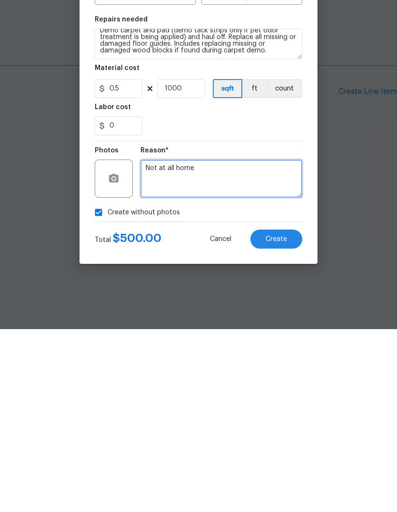
type textarea "Not at all home"
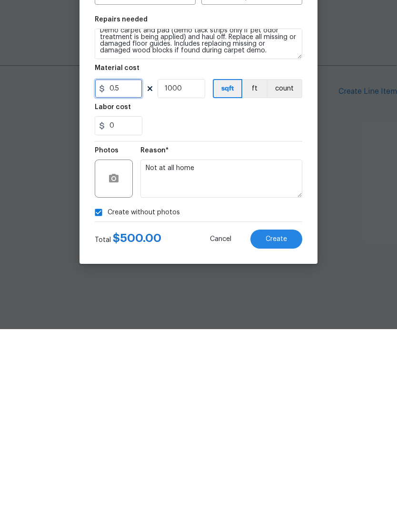
click at [131, 262] on input "0.5" at bounding box center [119, 271] width 48 height 19
click at [249, 287] on div "Labor cost" at bounding box center [199, 293] width 208 height 12
type input "0.4"
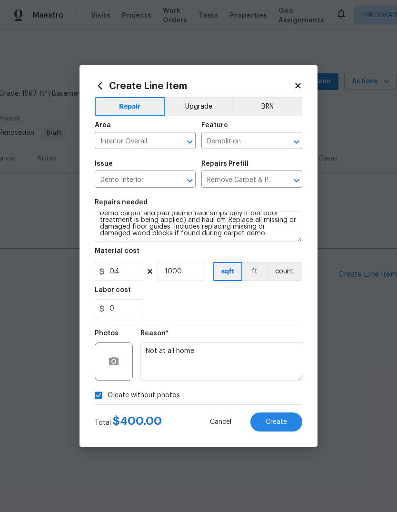
click at [286, 419] on span "Create" at bounding box center [276, 422] width 21 height 7
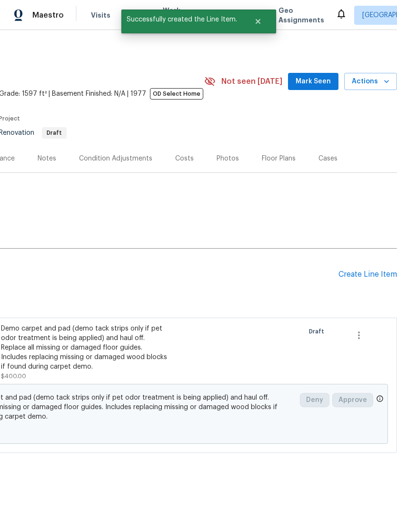
click at [368, 274] on div "Create Line Item" at bounding box center [368, 274] width 59 height 9
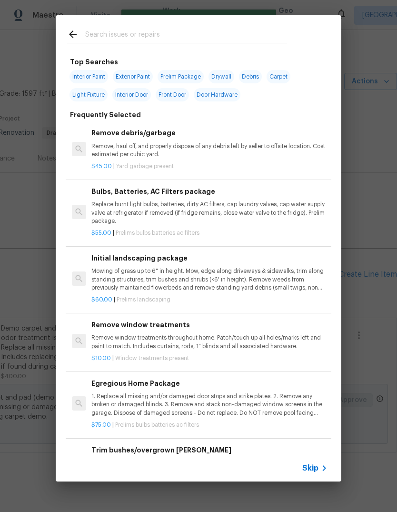
click at [137, 30] on input "text" at bounding box center [186, 36] width 202 height 14
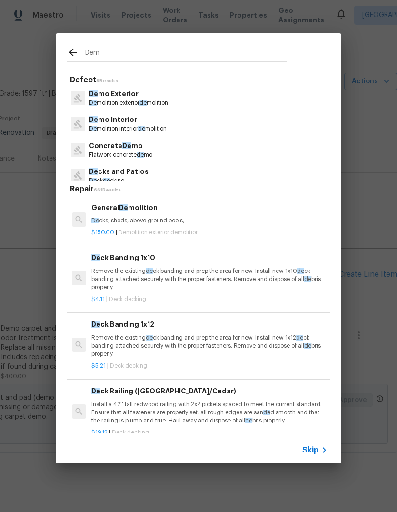
type input "Demo"
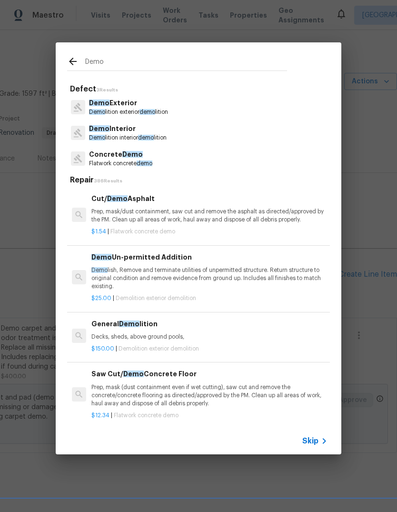
click at [159, 128] on p "Demo Interior" at bounding box center [128, 129] width 78 height 10
click at [159, 80] on div "Demo" at bounding box center [177, 61] width 243 height 38
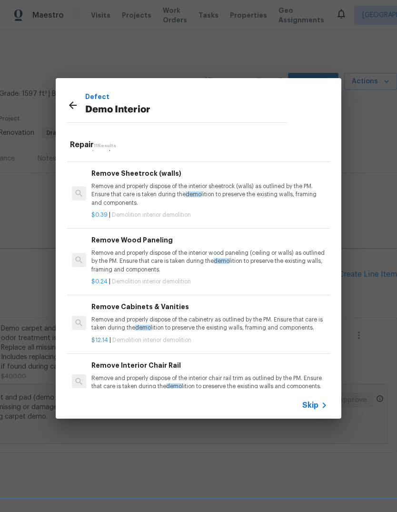
scroll to position [56, 0]
click at [261, 256] on p "Remove and properly dispose of the interior wood paneling (ceiling or walls) as…" at bounding box center [209, 262] width 236 height 24
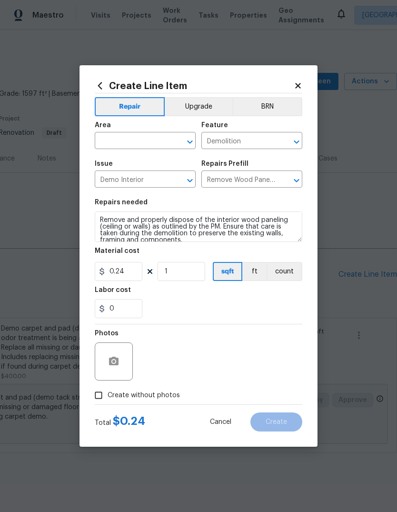
click at [264, 250] on div "Material cost" at bounding box center [199, 254] width 208 height 12
click at [180, 275] on input "1" at bounding box center [182, 271] width 48 height 19
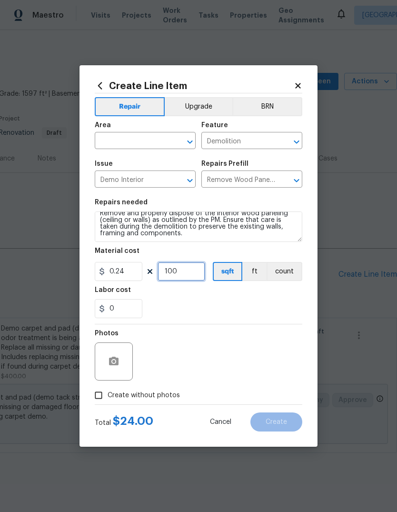
scroll to position [7, 0]
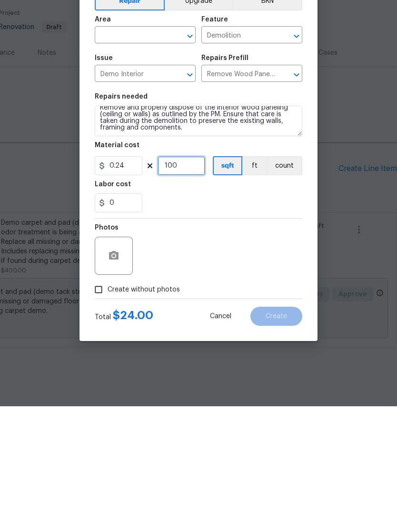
type input "100"
click at [243, 299] on div "0" at bounding box center [199, 308] width 208 height 19
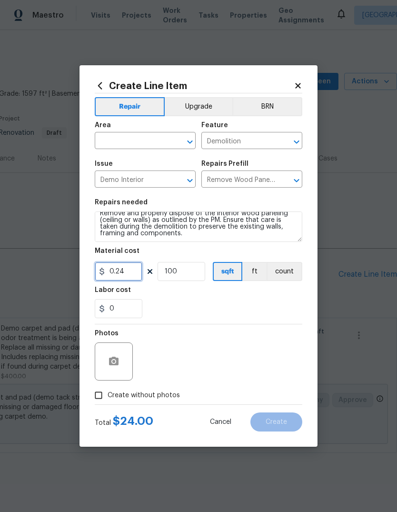
click at [131, 272] on input "0.24" at bounding box center [119, 271] width 48 height 19
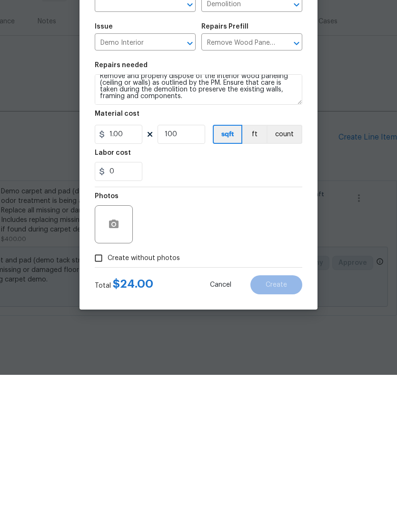
click at [207, 299] on div "0" at bounding box center [199, 308] width 208 height 19
type input "1"
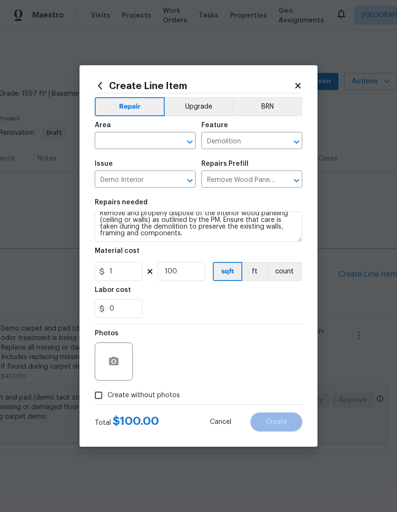
click at [153, 138] on input "text" at bounding box center [132, 141] width 74 height 15
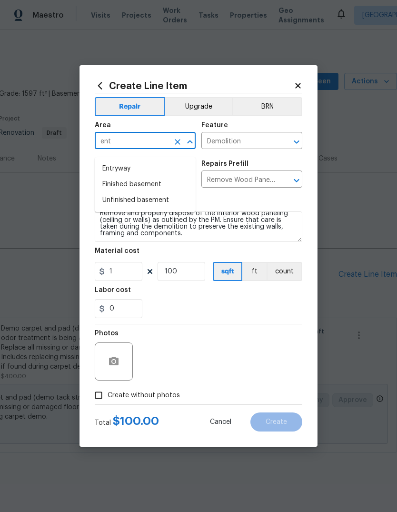
click at [139, 162] on li "Entryway" at bounding box center [145, 169] width 101 height 16
type input "Entryway"
click at [241, 299] on div "Labor cost" at bounding box center [199, 293] width 208 height 12
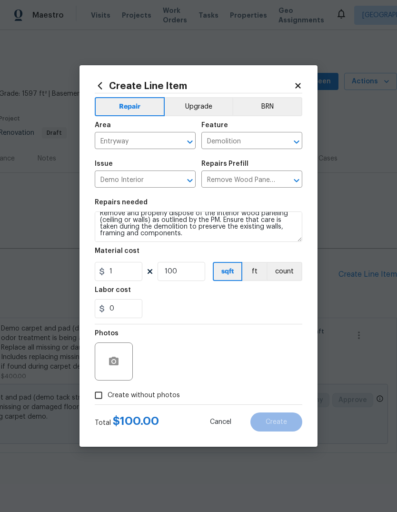
click at [94, 394] on input "Create without photos" at bounding box center [99, 395] width 18 height 18
checkbox input "true"
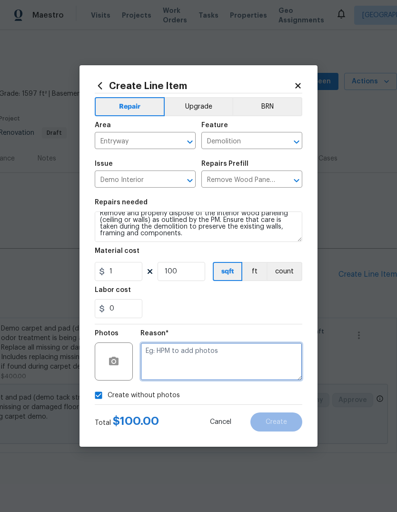
click at [179, 358] on textarea at bounding box center [221, 361] width 162 height 38
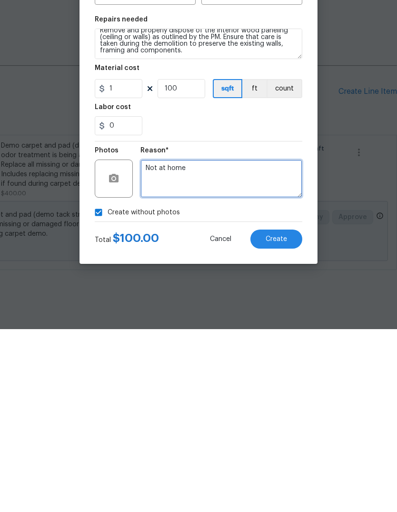
type textarea "Not at home"
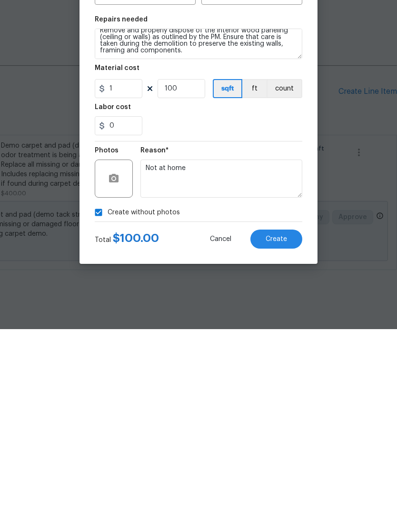
click at [289, 412] on button "Create" at bounding box center [276, 421] width 52 height 19
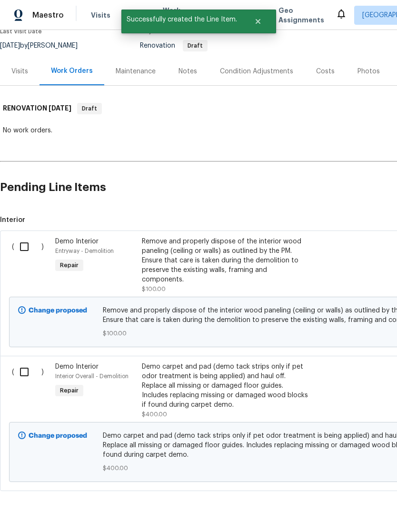
scroll to position [87, 0]
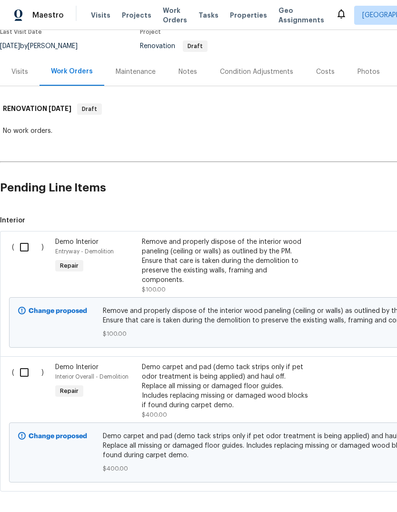
click at [23, 362] on input "checkbox" at bounding box center [27, 372] width 27 height 20
checkbox input "true"
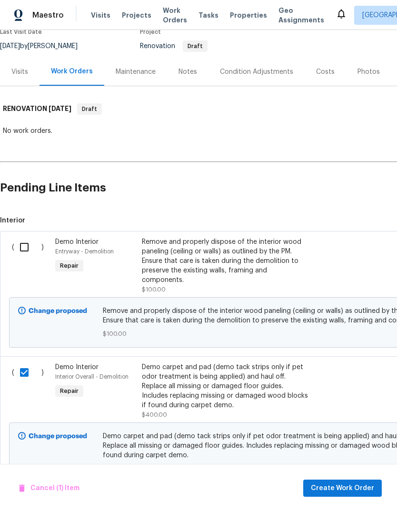
click at [18, 249] on input "checkbox" at bounding box center [27, 247] width 27 height 20
checkbox input "true"
click at [343, 489] on span "Create Work Order" at bounding box center [342, 488] width 63 height 12
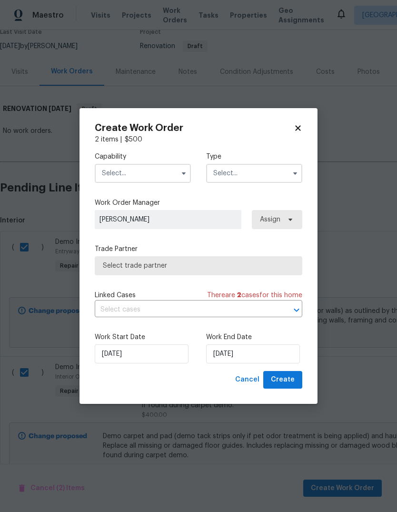
click at [166, 176] on input "text" at bounding box center [143, 173] width 96 height 19
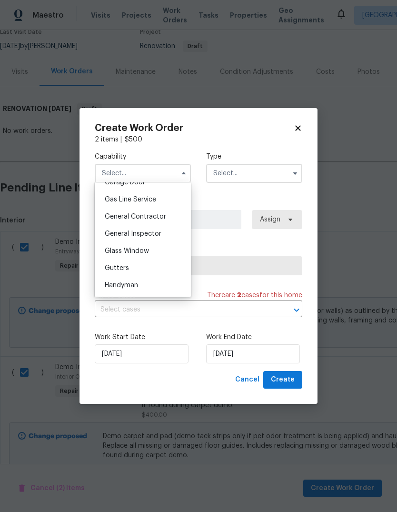
scroll to position [431, 0]
click at [168, 216] on div "General Contractor" at bounding box center [142, 217] width 91 height 17
type input "General Contractor"
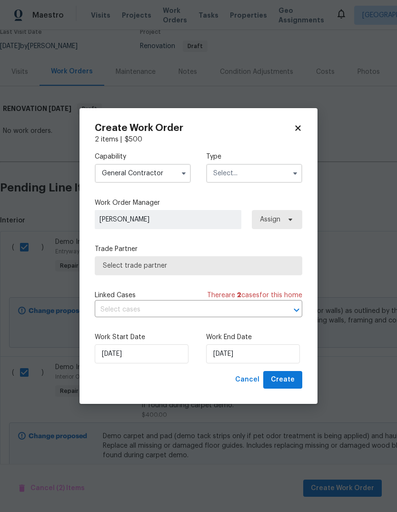
click at [281, 174] on input "text" at bounding box center [254, 173] width 96 height 19
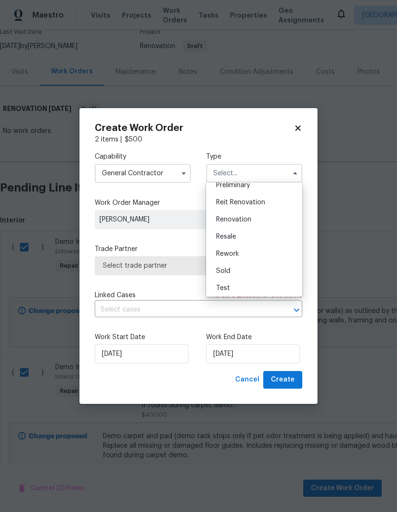
scroll to position [209, 0]
click at [272, 224] on div "Renovation" at bounding box center [254, 224] width 91 height 17
type input "Renovation"
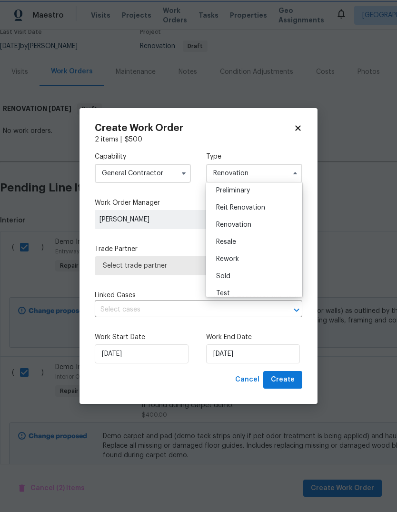
scroll to position [0, 0]
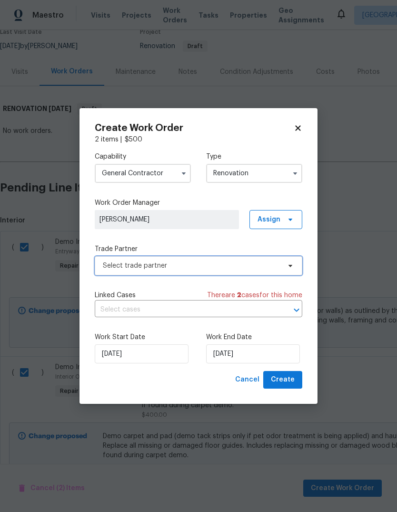
click at [289, 265] on icon at bounding box center [291, 266] width 4 height 2
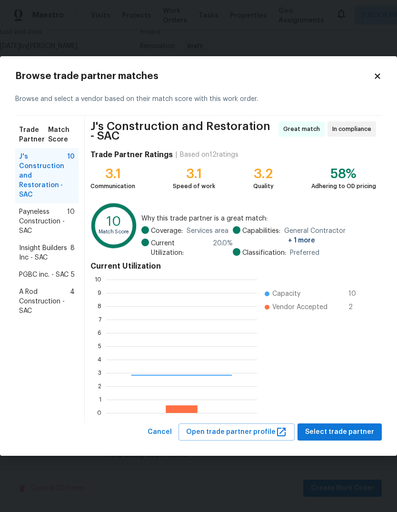
scroll to position [133, 151]
click at [30, 301] on span "A Rod Construction - SAC" at bounding box center [44, 301] width 51 height 29
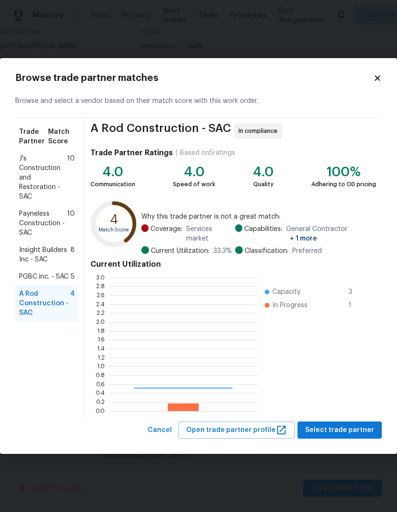
scroll to position [133, 148]
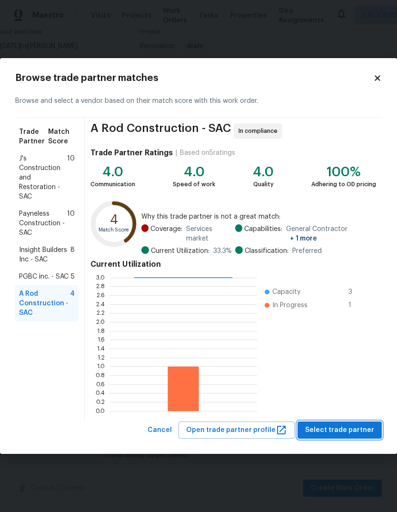
click at [343, 428] on span "Select trade partner" at bounding box center [339, 430] width 69 height 12
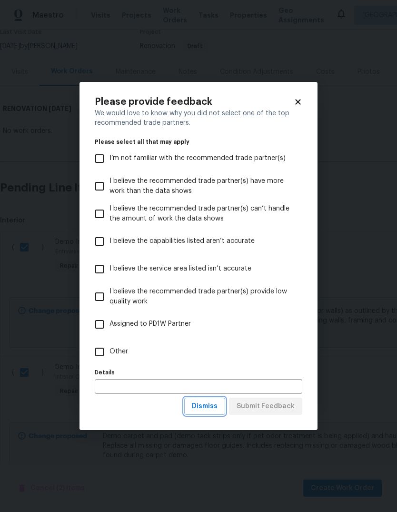
click at [215, 404] on span "Dismiss" at bounding box center [205, 406] width 26 height 12
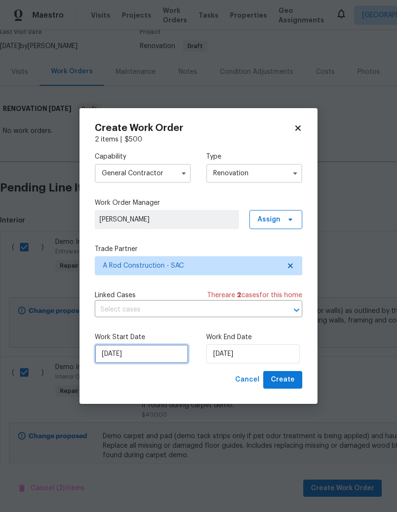
click at [170, 352] on input "8/25/2025" at bounding box center [142, 353] width 94 height 19
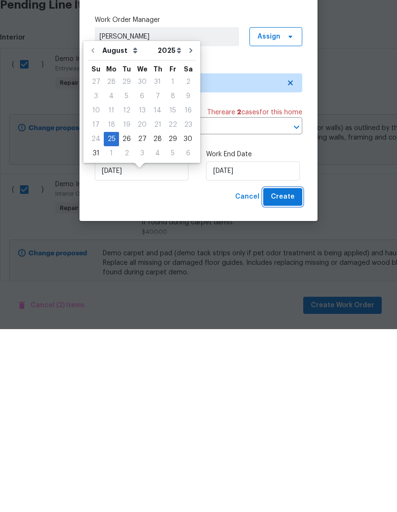
click at [293, 374] on span "Create" at bounding box center [283, 380] width 24 height 12
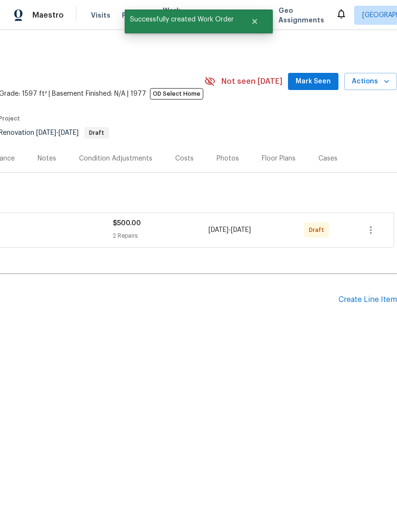
scroll to position [0, 141]
click at [374, 228] on icon "button" at bounding box center [370, 229] width 11 height 11
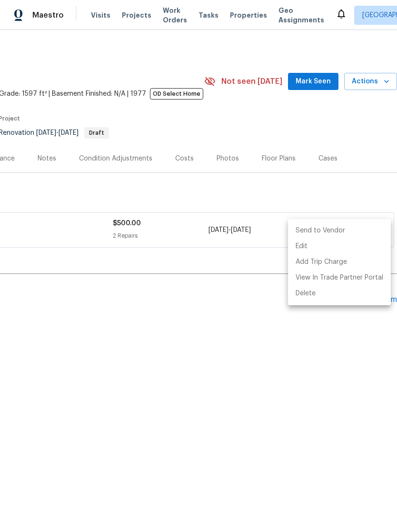
click at [341, 230] on li "Send to Vendor" at bounding box center [339, 231] width 103 height 16
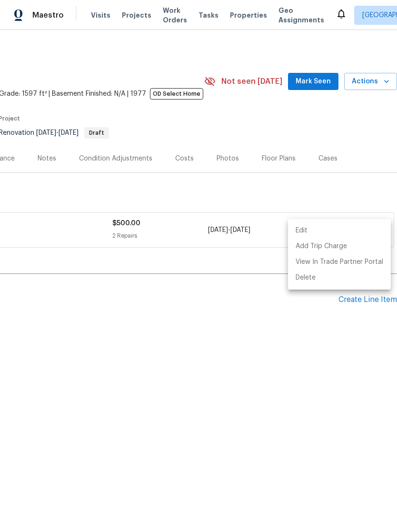
click at [197, 390] on div at bounding box center [198, 256] width 397 height 512
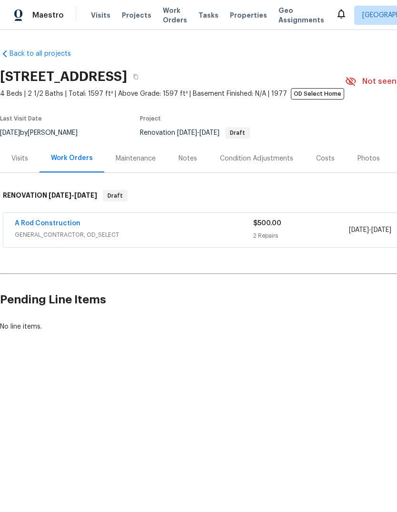
scroll to position [0, 0]
click at [50, 226] on link "A Rod Construction" at bounding box center [48, 223] width 66 height 7
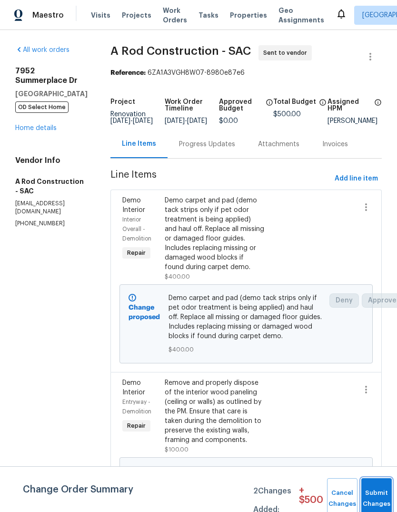
click at [376, 496] on button "Submit Changes" at bounding box center [376, 498] width 30 height 41
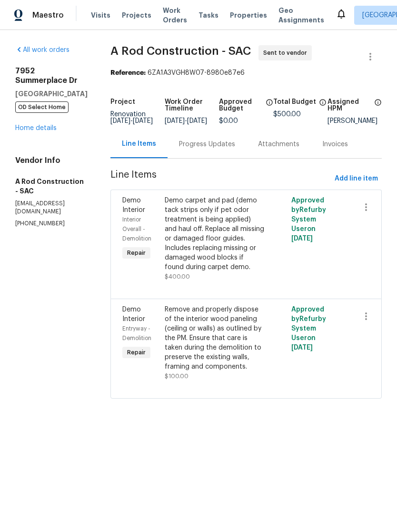
click at [232, 147] on div "Progress Updates" at bounding box center [207, 145] width 56 height 10
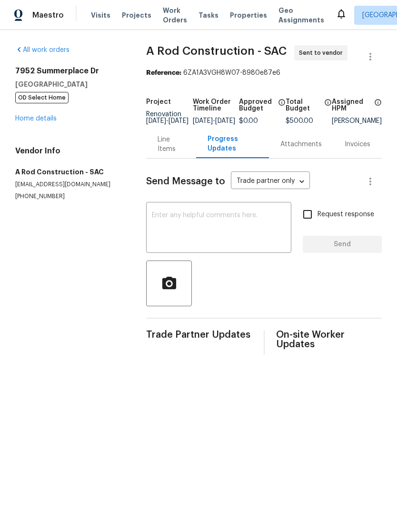
click at [160, 220] on textarea at bounding box center [219, 228] width 134 height 33
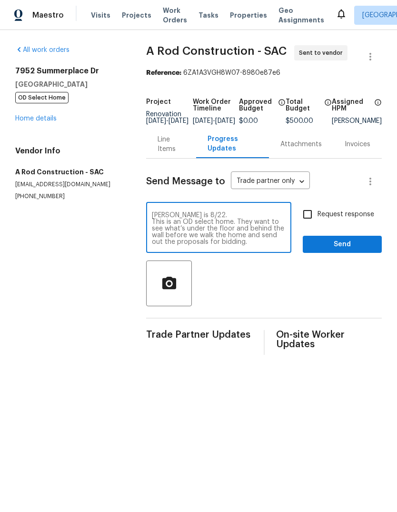
scroll to position [13, 0]
type textarea "This has to be done on Monday unless otherwise instructed. COE is 8/22. This is…"
click at [310, 221] on input "Request response" at bounding box center [308, 214] width 20 height 20
checkbox input "true"
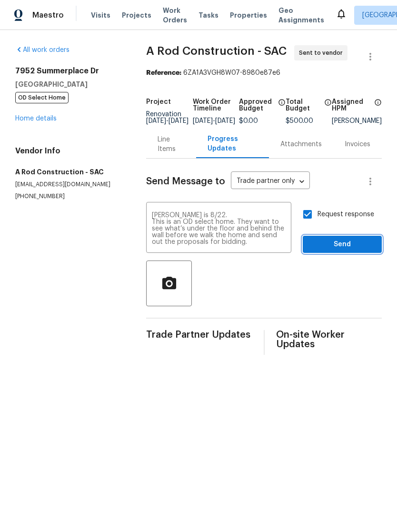
click at [344, 250] on span "Send" at bounding box center [342, 245] width 64 height 12
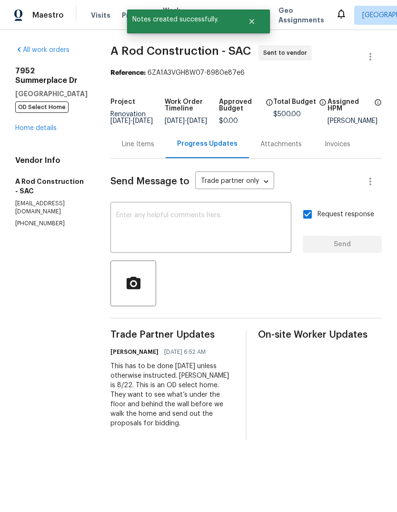
scroll to position [0, 0]
click at [24, 125] on link "Home details" at bounding box center [35, 128] width 41 height 7
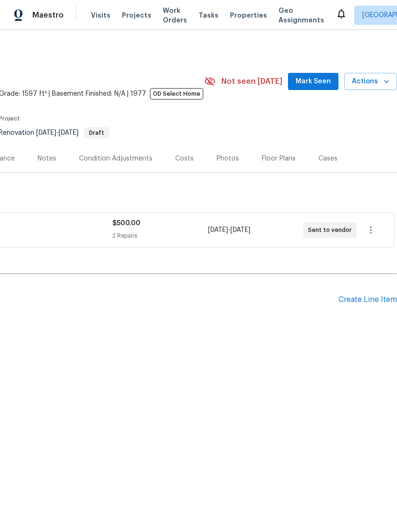
scroll to position [0, 141]
click at [320, 81] on span "Mark Seen" at bounding box center [313, 82] width 35 height 12
click at [315, 79] on span "Seen today" at bounding box center [316, 82] width 46 height 10
click at [47, 158] on div "Notes" at bounding box center [47, 159] width 19 height 10
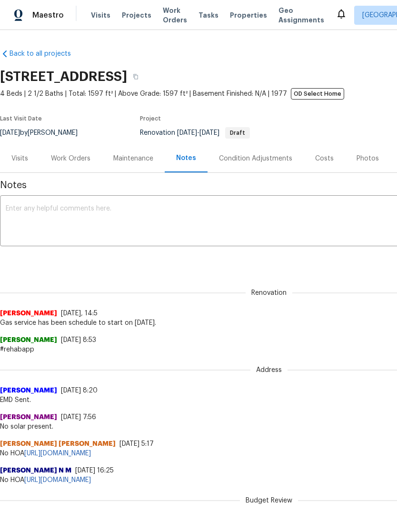
click at [18, 209] on textarea at bounding box center [269, 221] width 527 height 33
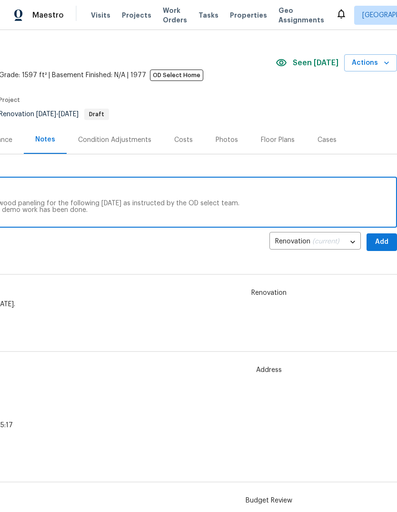
scroll to position [19, 141]
type textarea "DOC has came in. COE is this Friday. I have scheduled demo of the carpet and wo…"
click at [381, 242] on span "Add" at bounding box center [381, 242] width 15 height 12
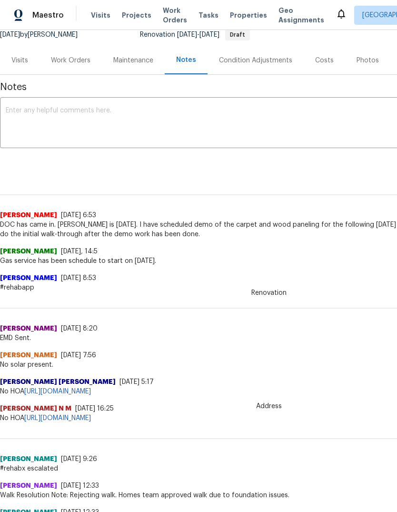
scroll to position [100, 0]
